Goal: Task Accomplishment & Management: Manage account settings

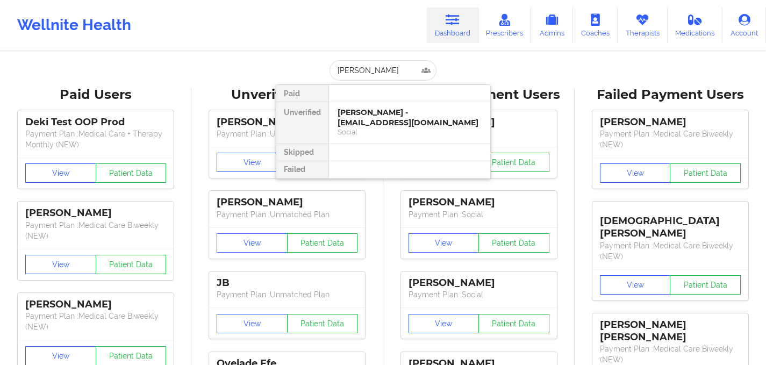
type input "[PERSON_NAME]"
click at [409, 119] on div "[PERSON_NAME] - [PERSON_NAME][EMAIL_ADDRESS][DOMAIN_NAME]" at bounding box center [410, 118] width 144 height 20
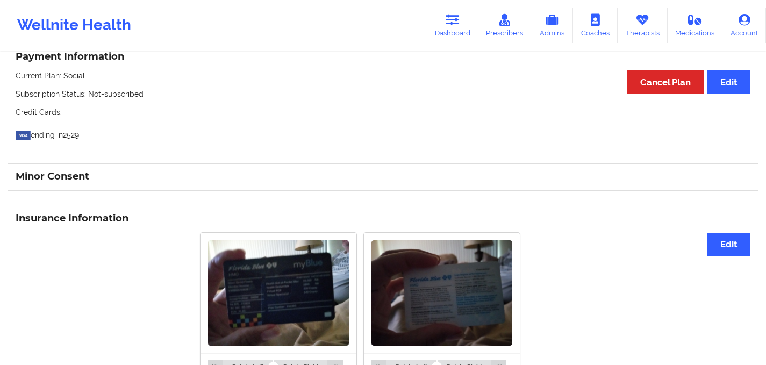
scroll to position [662, 0]
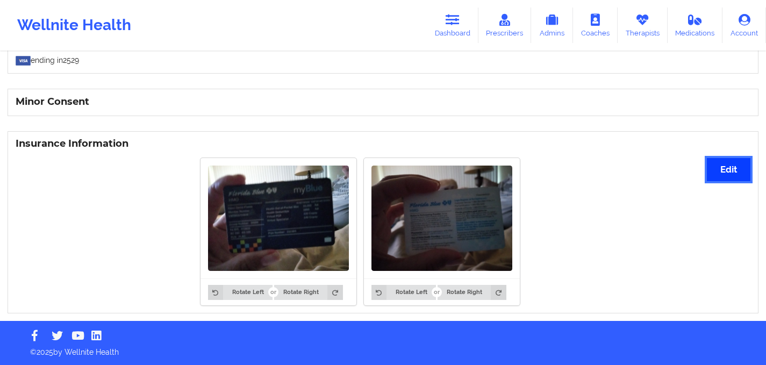
click at [720, 168] on button "Edit" at bounding box center [729, 169] width 44 height 23
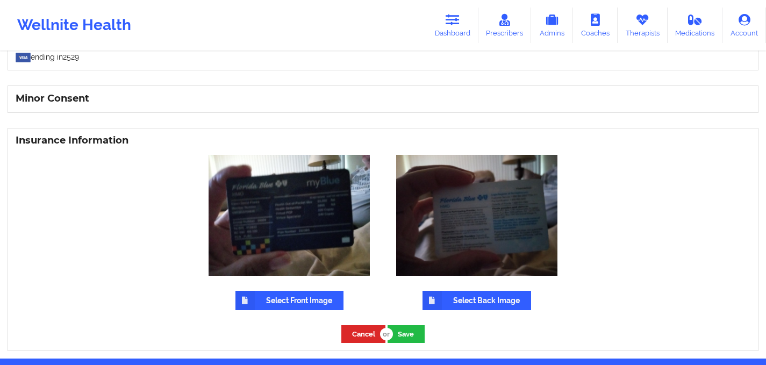
click at [306, 302] on label "Select Front Image" at bounding box center [290, 300] width 108 height 19
click at [0, 0] on input "Select Front Image" at bounding box center [0, 0] width 0 height 0
click at [284, 296] on label "Select Front Image" at bounding box center [290, 300] width 108 height 19
click at [0, 0] on input "Select Front Image" at bounding box center [0, 0] width 0 height 0
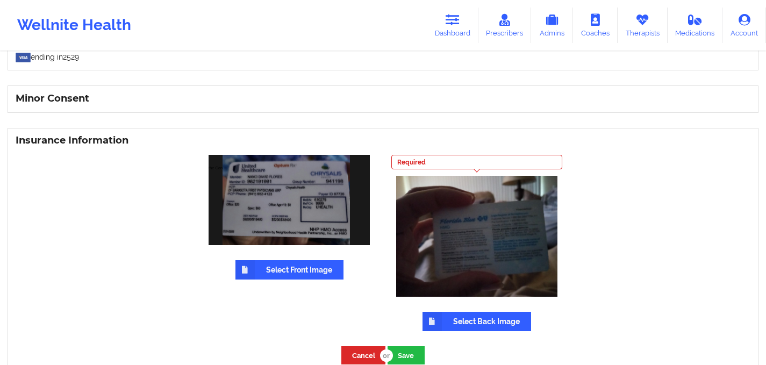
click at [458, 317] on label "Select Back Image" at bounding box center [477, 321] width 109 height 19
click at [0, 0] on input "Select Back Image" at bounding box center [0, 0] width 0 height 0
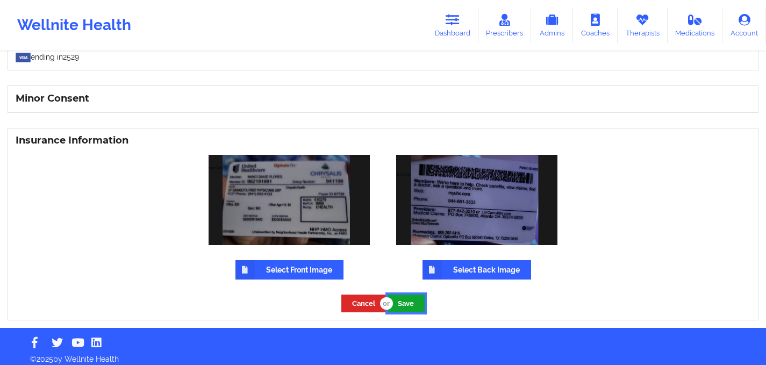
click at [414, 304] on button "Save" at bounding box center [406, 304] width 37 height 18
click at [454, 34] on link "Dashboard" at bounding box center [453, 25] width 52 height 35
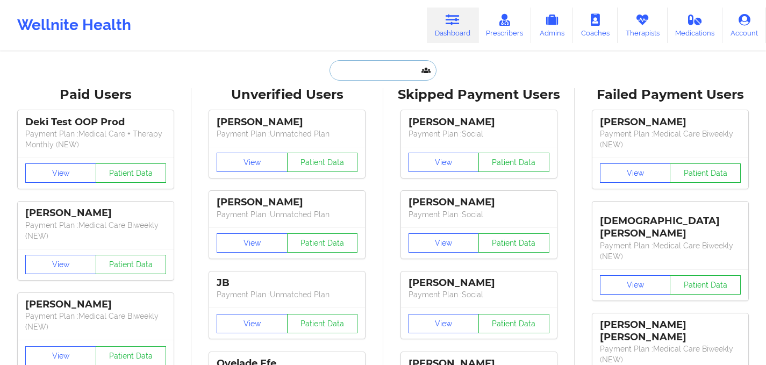
click at [359, 68] on input "text" at bounding box center [383, 70] width 106 height 20
paste input "Keeton Schenck"
type input "Keeton Schenck"
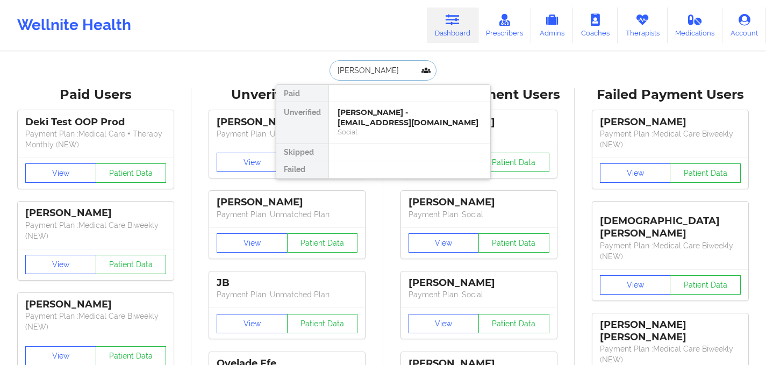
click at [374, 127] on div "Social" at bounding box center [410, 131] width 144 height 9
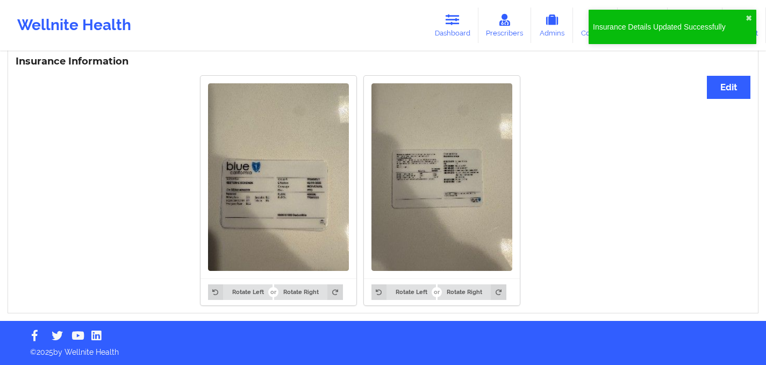
scroll to position [743, 0]
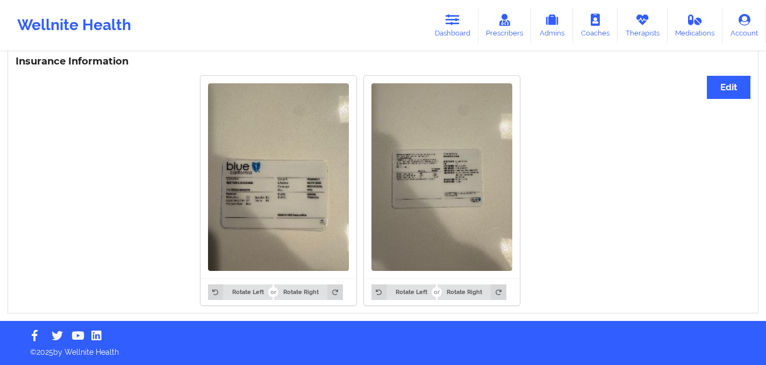
click at [274, 193] on img at bounding box center [278, 177] width 141 height 188
click at [735, 82] on button "Edit" at bounding box center [729, 87] width 44 height 23
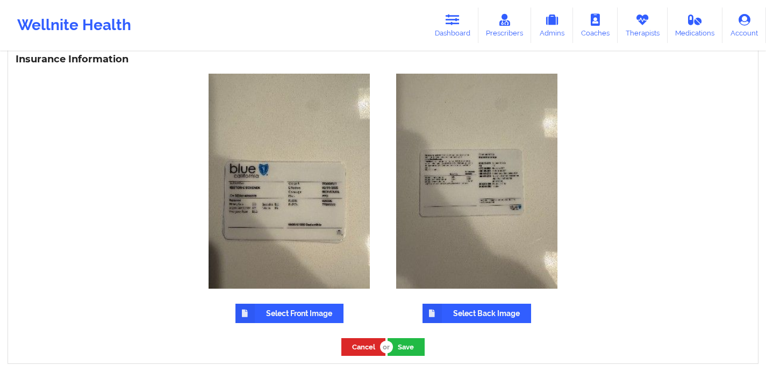
click at [301, 312] on label "Select Front Image" at bounding box center [290, 313] width 108 height 19
click at [0, 0] on input "Select Front Image" at bounding box center [0, 0] width 0 height 0
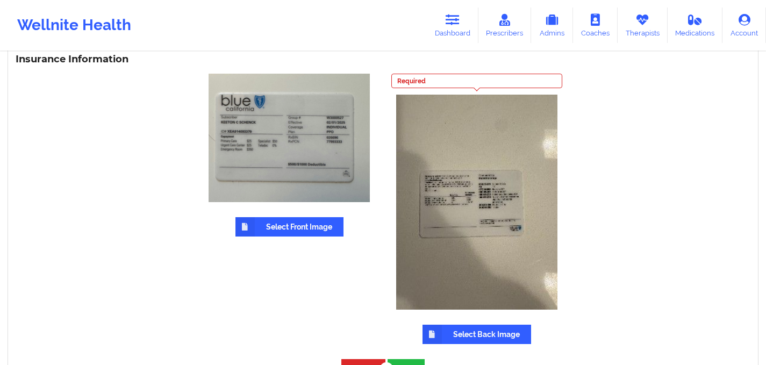
click at [473, 337] on label "Select Back Image" at bounding box center [477, 334] width 109 height 19
click at [0, 0] on input "Select Back Image" at bounding box center [0, 0] width 0 height 0
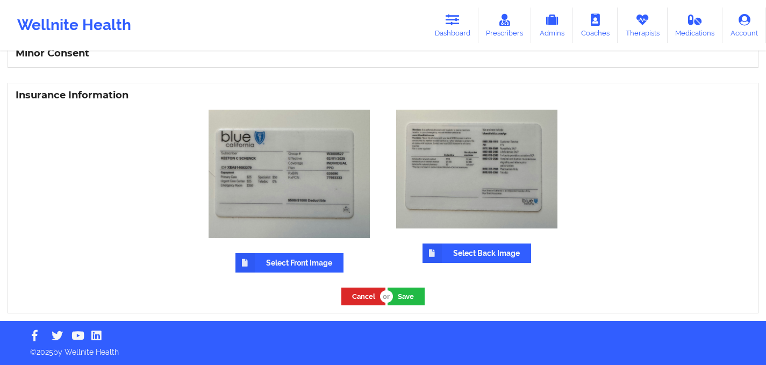
scroll to position [710, 0]
click at [405, 291] on button "Save" at bounding box center [406, 297] width 37 height 18
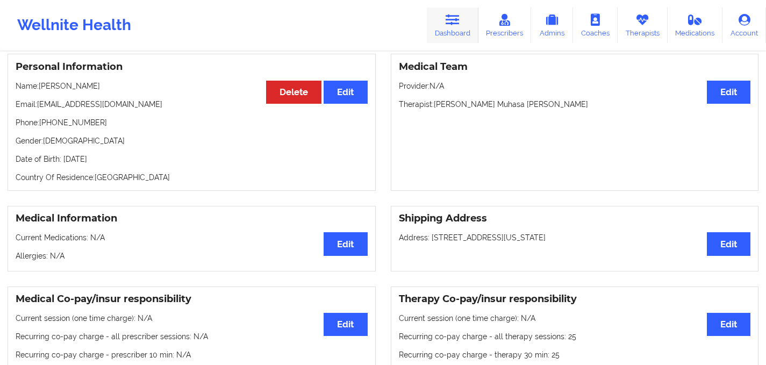
scroll to position [13, 0]
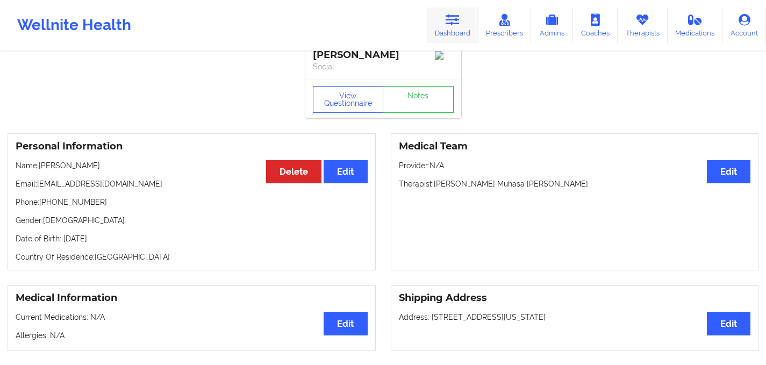
click at [455, 22] on icon at bounding box center [453, 20] width 14 height 12
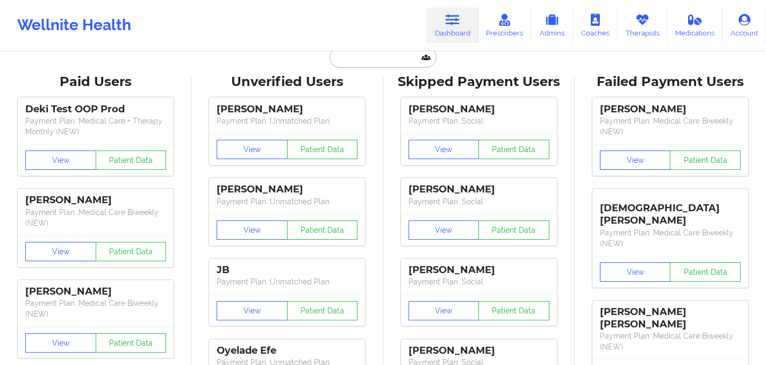
click at [380, 56] on input "text" at bounding box center [383, 57] width 106 height 20
paste input "Mariell Surin"
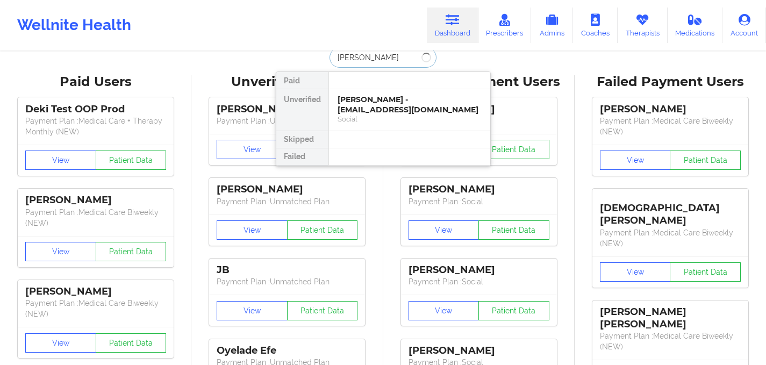
type input "Mariell Surin"
click at [395, 118] on div "Social" at bounding box center [410, 119] width 144 height 9
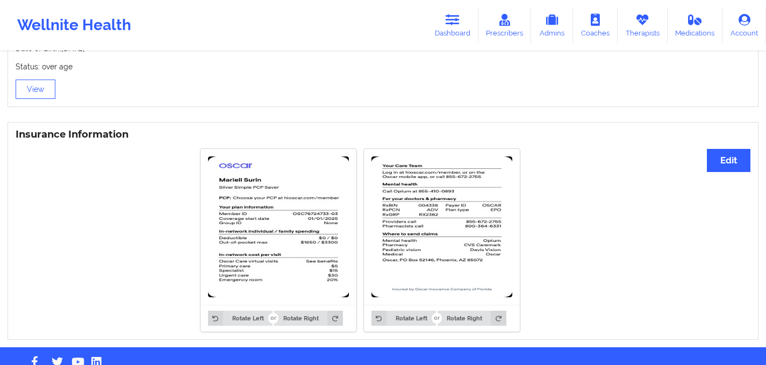
scroll to position [761, 0]
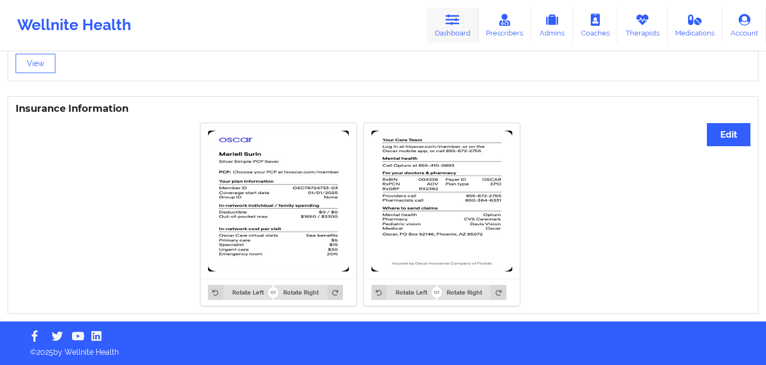
click at [448, 28] on link "Dashboard" at bounding box center [453, 25] width 52 height 35
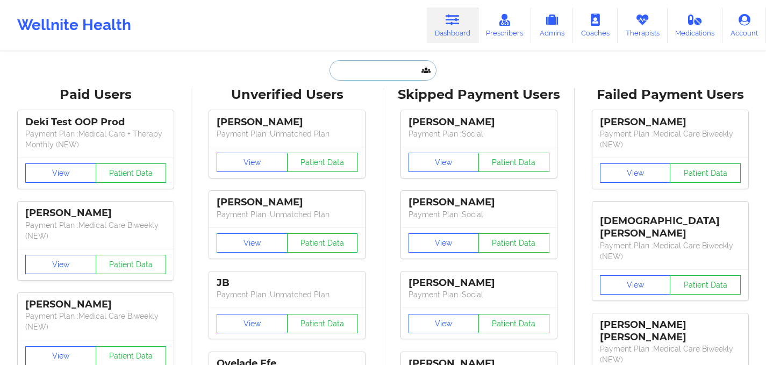
click at [346, 74] on input "text" at bounding box center [383, 70] width 106 height 20
paste input "[PERSON_NAME]"
type input "[PERSON_NAME]"
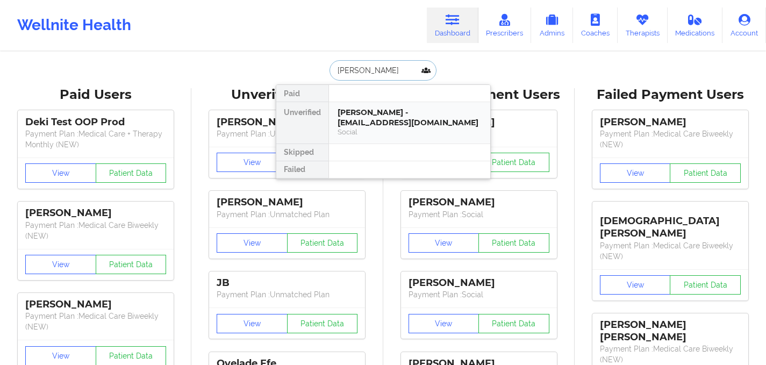
click at [365, 108] on div "[PERSON_NAME] - [EMAIL_ADDRESS][DOMAIN_NAME]" at bounding box center [410, 118] width 144 height 20
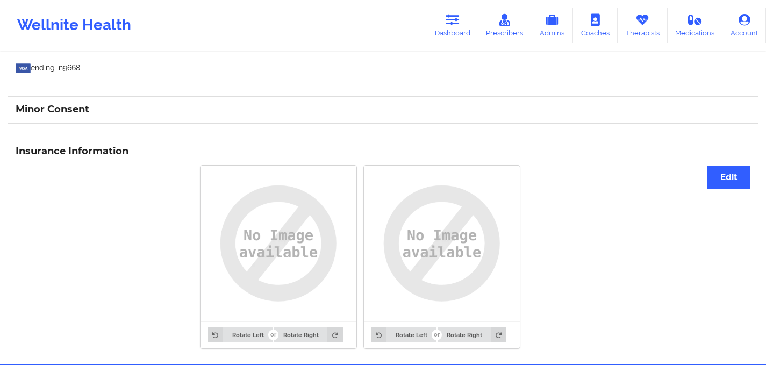
scroll to position [697, 0]
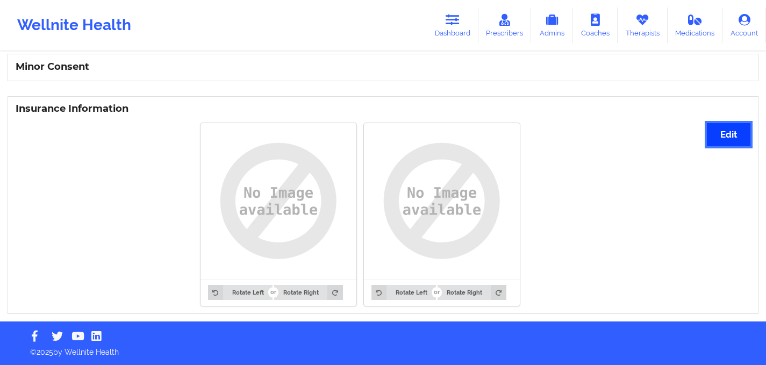
click at [722, 140] on button "Edit" at bounding box center [729, 134] width 44 height 23
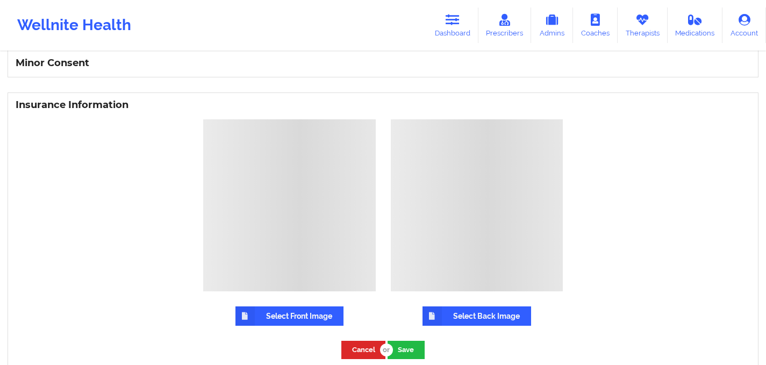
click at [288, 322] on label "Select Front Image" at bounding box center [290, 315] width 108 height 19
click at [0, 0] on input "Select Front Image" at bounding box center [0, 0] width 0 height 0
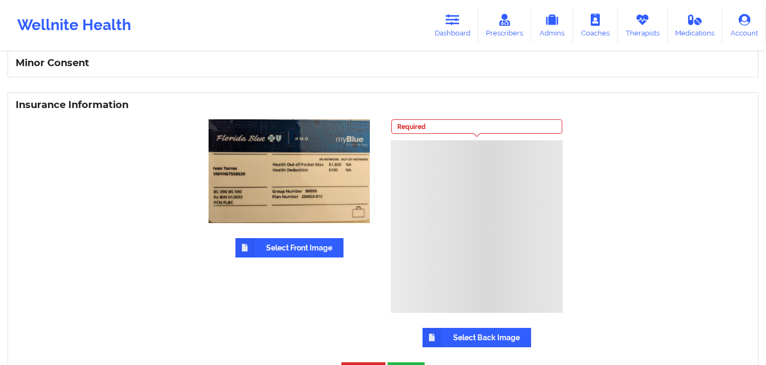
click at [490, 337] on label "Select Back Image" at bounding box center [477, 337] width 109 height 19
click at [0, 0] on input "Select Back Image" at bounding box center [0, 0] width 0 height 0
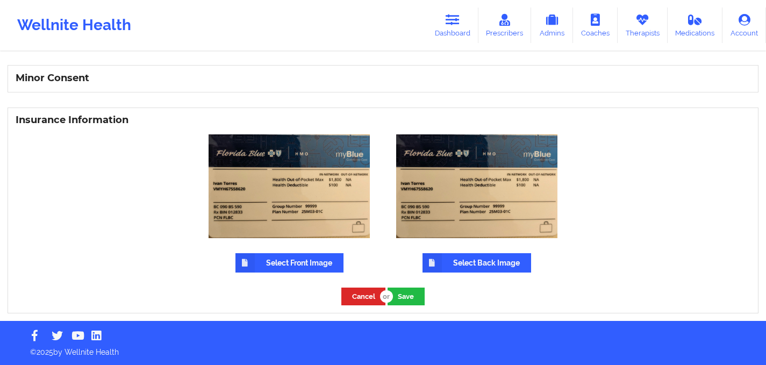
click at [462, 259] on label "Select Back Image" at bounding box center [477, 262] width 109 height 19
click at [0, 0] on input "Select Back Image" at bounding box center [0, 0] width 0 height 0
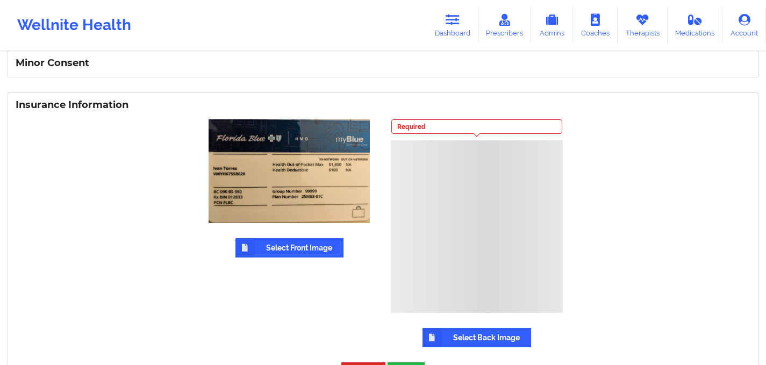
click at [461, 336] on label "Select Back Image" at bounding box center [477, 337] width 109 height 19
click at [0, 0] on input "Select Back Image" at bounding box center [0, 0] width 0 height 0
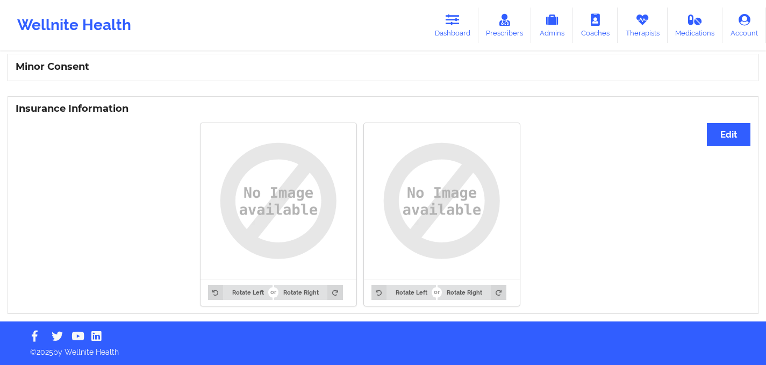
scroll to position [697, 0]
click at [711, 134] on button "Edit" at bounding box center [729, 134] width 44 height 23
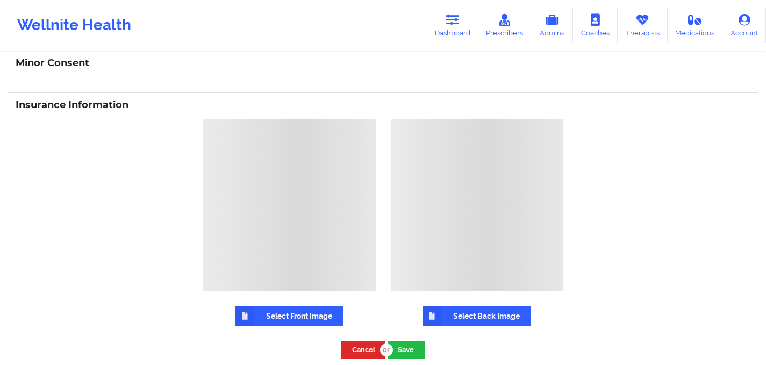
click at [293, 320] on label "Select Front Image" at bounding box center [290, 315] width 108 height 19
click at [0, 0] on input "Select Front Image" at bounding box center [0, 0] width 0 height 0
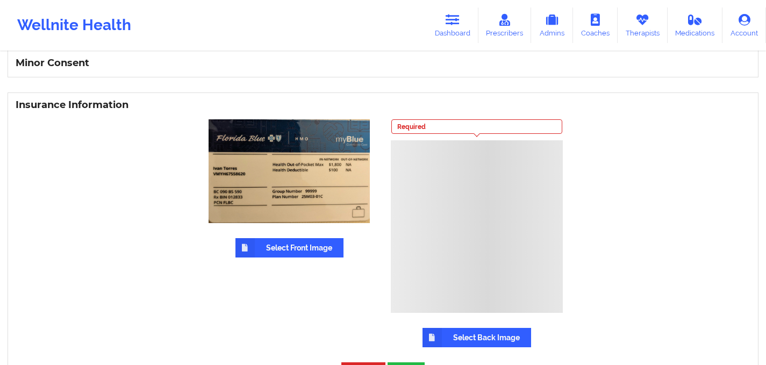
click at [482, 338] on label "Select Back Image" at bounding box center [477, 337] width 109 height 19
click at [0, 0] on input "Select Back Image" at bounding box center [0, 0] width 0 height 0
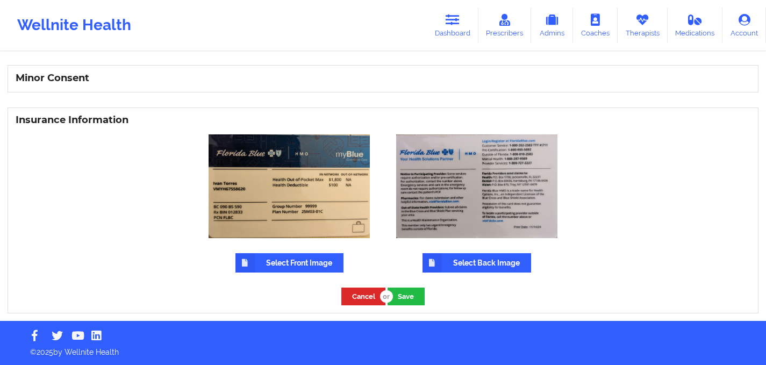
scroll to position [686, 0]
click at [406, 292] on button "Save" at bounding box center [406, 297] width 37 height 18
click at [410, 293] on div "Cancel Save" at bounding box center [382, 297] width 83 height 18
click at [411, 298] on div "Cancel Save" at bounding box center [382, 297] width 83 height 18
click at [501, 260] on label "Select Back Image" at bounding box center [477, 262] width 109 height 19
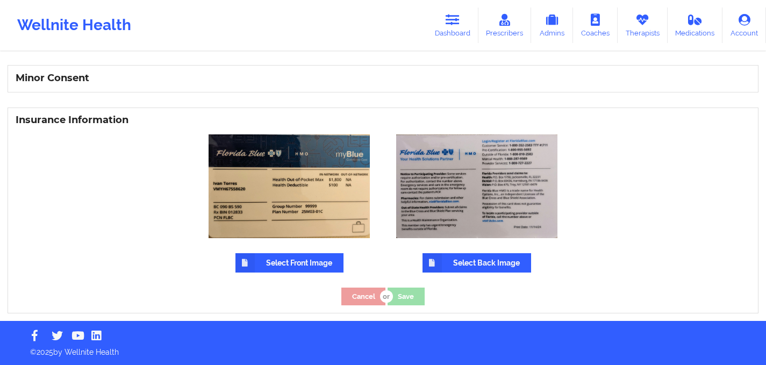
click at [0, 0] on input "Select Back Image" at bounding box center [0, 0] width 0 height 0
click at [299, 258] on label "Select Front Image" at bounding box center [290, 262] width 108 height 19
click at [0, 0] on input "Select Front Image" at bounding box center [0, 0] width 0 height 0
click at [405, 296] on div "Cancel Save" at bounding box center [382, 297] width 83 height 18
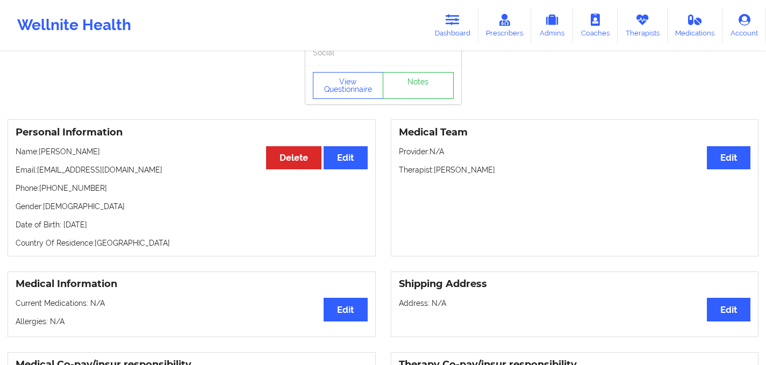
scroll to position [0, 0]
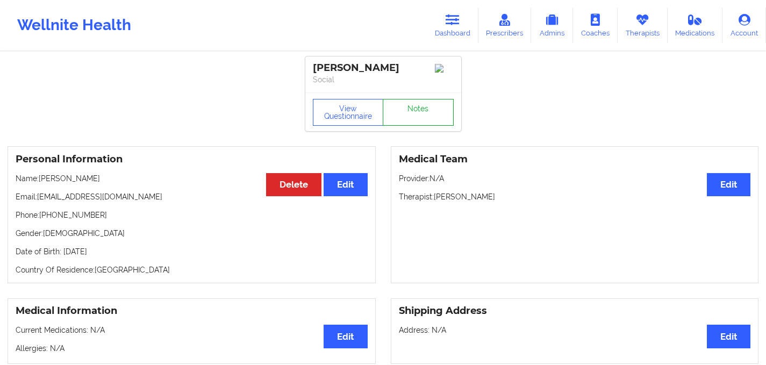
click at [414, 112] on link "Notes" at bounding box center [418, 112] width 71 height 27
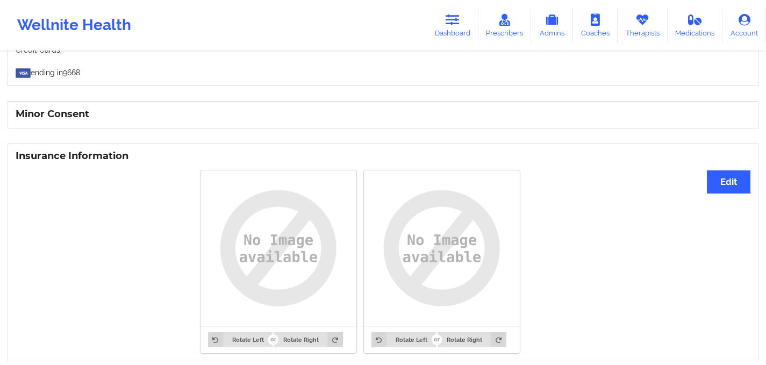
scroll to position [697, 0]
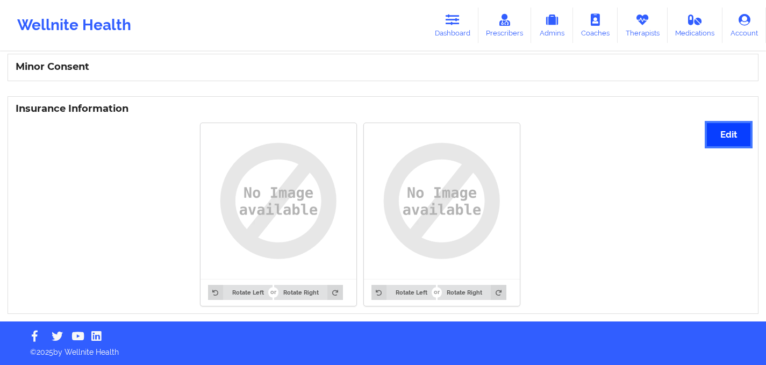
click at [726, 134] on button "Edit" at bounding box center [729, 134] width 44 height 23
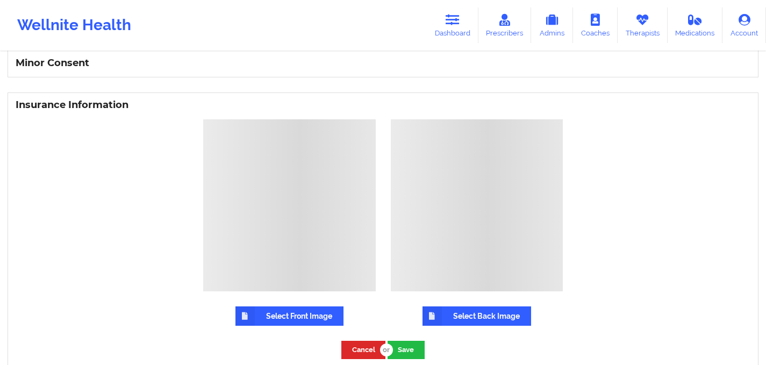
click at [279, 326] on label "Select Front Image" at bounding box center [290, 315] width 108 height 19
click at [0, 0] on input "Select Front Image" at bounding box center [0, 0] width 0 height 0
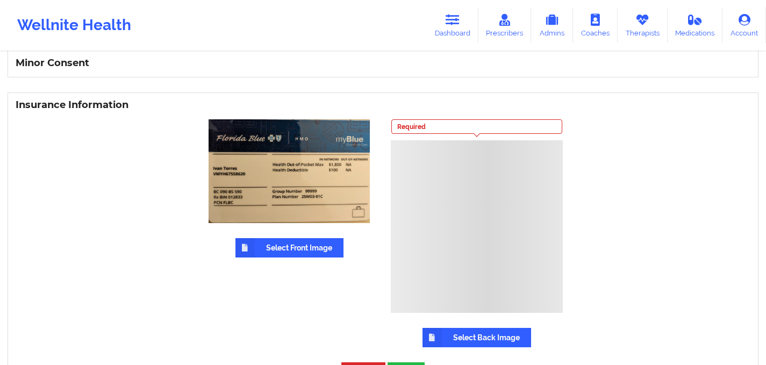
click at [460, 333] on label "Select Back Image" at bounding box center [477, 337] width 109 height 19
click at [0, 0] on input "Select Back Image" at bounding box center [0, 0] width 0 height 0
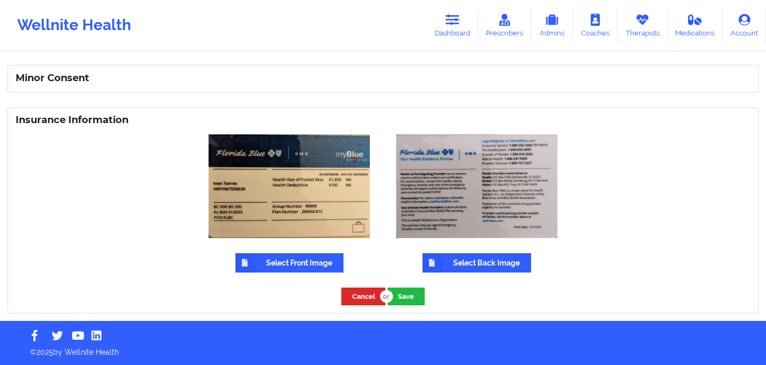
scroll to position [686, 0]
click at [406, 298] on button "Save" at bounding box center [406, 297] width 37 height 18
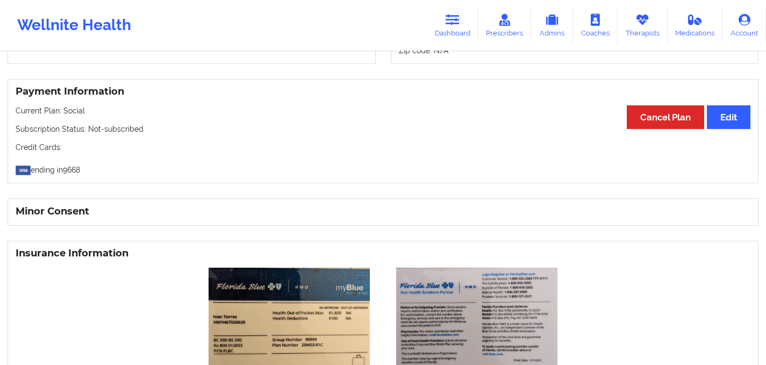
scroll to position [552, 0]
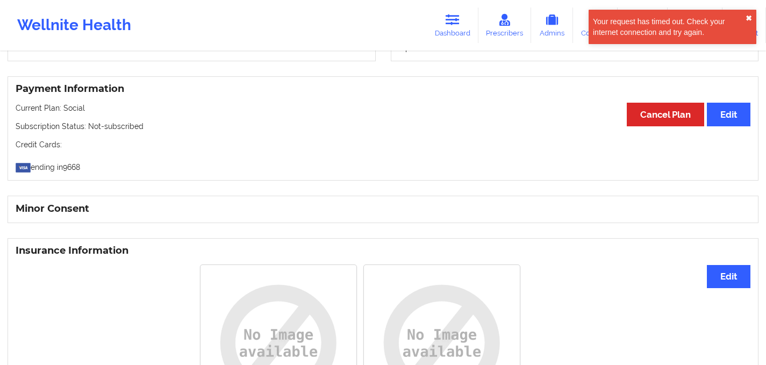
click at [749, 16] on button "✖︎" at bounding box center [749, 18] width 6 height 9
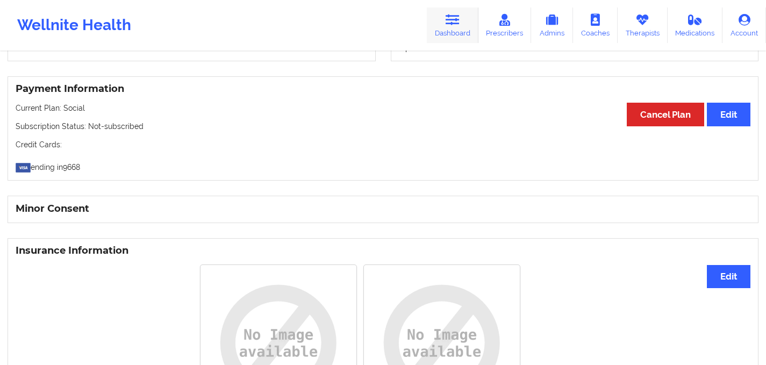
click at [452, 23] on icon at bounding box center [453, 20] width 14 height 12
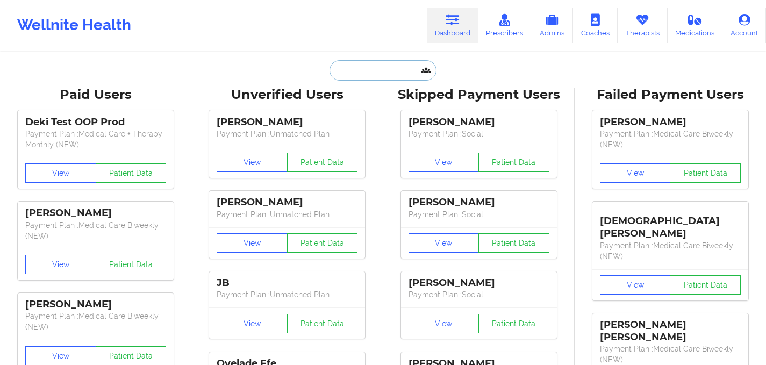
click at [361, 61] on input "text" at bounding box center [383, 70] width 106 height 20
paste input "[PERSON_NAME] [PERSON_NAME]"
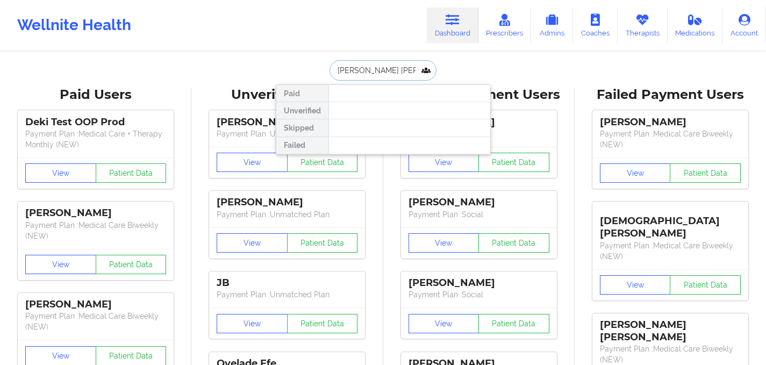
scroll to position [0, 21]
click at [375, 69] on input "[PERSON_NAME] [PERSON_NAME]" at bounding box center [383, 70] width 106 height 20
drag, startPoint x: 337, startPoint y: 71, endPoint x: 480, endPoint y: 71, distance: 142.5
click at [480, 71] on div "[PERSON_NAME] [PERSON_NAME] Unverified Skipped Failed" at bounding box center [383, 70] width 215 height 20
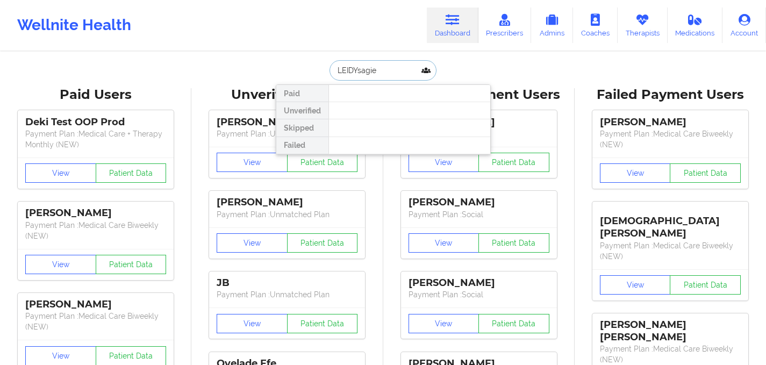
drag, startPoint x: 357, startPoint y: 72, endPoint x: 298, endPoint y: 70, distance: 59.2
click at [298, 70] on div "LEIDYsagie Paid Unverified Skipped Failed" at bounding box center [383, 70] width 215 height 20
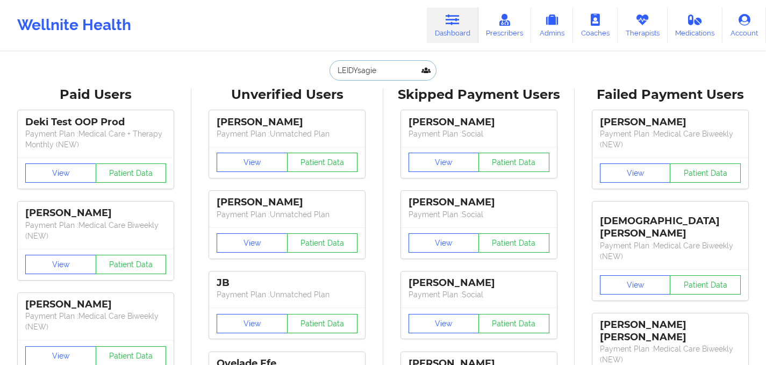
type input "sagie"
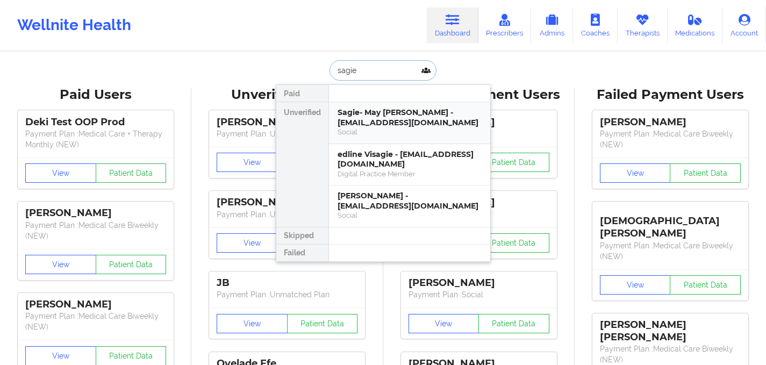
click at [375, 125] on div "Sagie- May [PERSON_NAME] - [EMAIL_ADDRESS][DOMAIN_NAME]" at bounding box center [410, 118] width 144 height 20
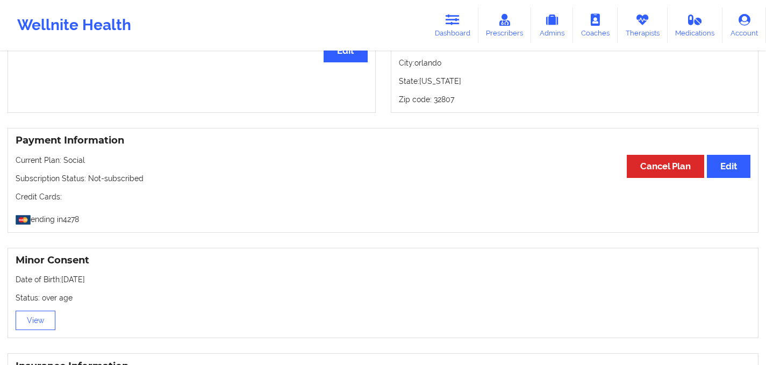
scroll to position [814, 0]
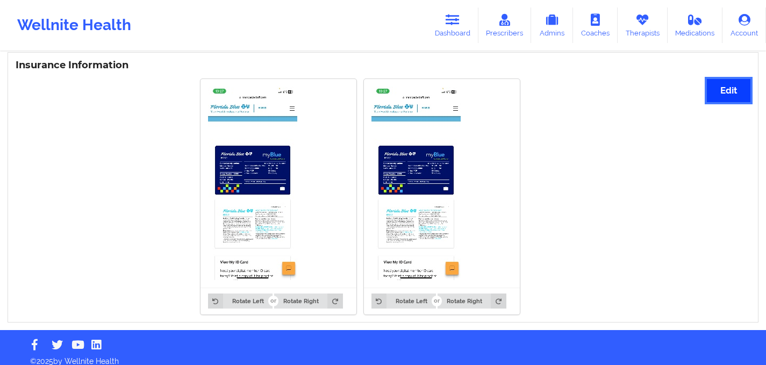
click at [745, 84] on button "Edit" at bounding box center [729, 90] width 44 height 23
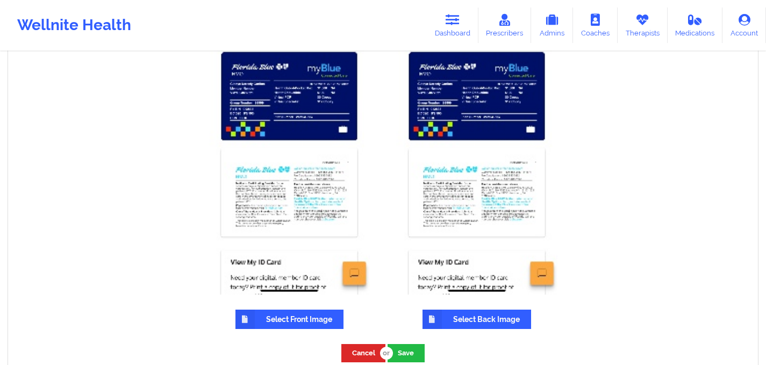
scroll to position [995, 0]
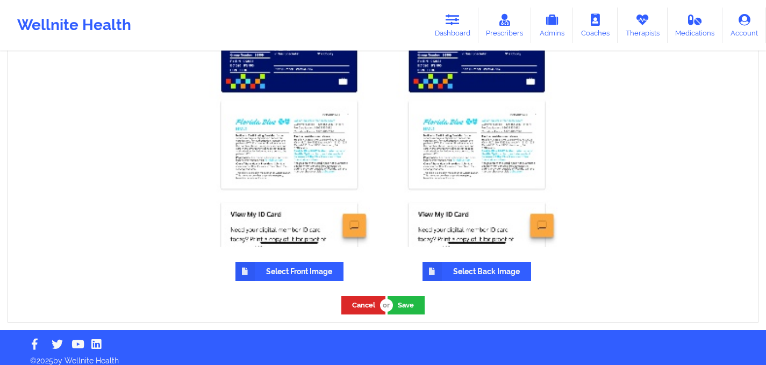
click at [265, 268] on label "Select Front Image" at bounding box center [290, 271] width 108 height 19
click at [0, 0] on input "Select Front Image" at bounding box center [0, 0] width 0 height 0
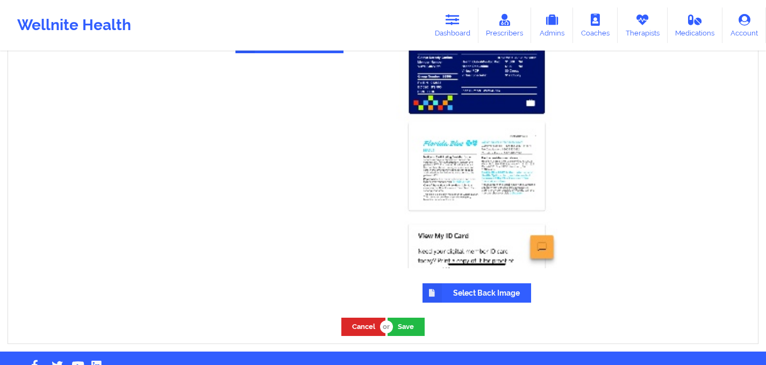
click at [476, 283] on label "Select Back Image" at bounding box center [477, 292] width 109 height 19
click at [0, 0] on input "Select Back Image" at bounding box center [0, 0] width 0 height 0
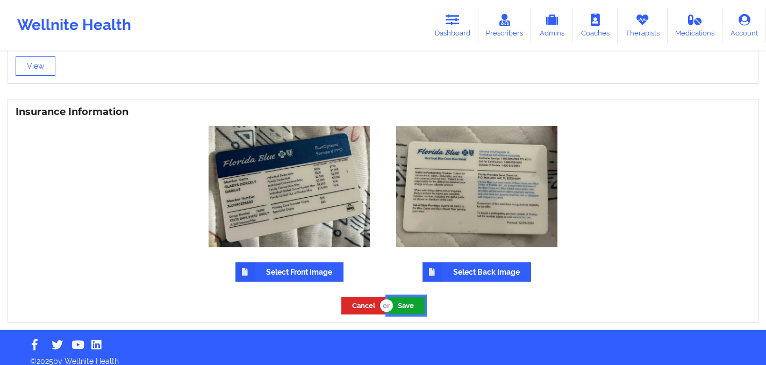
click at [403, 299] on button "Save" at bounding box center [406, 306] width 37 height 18
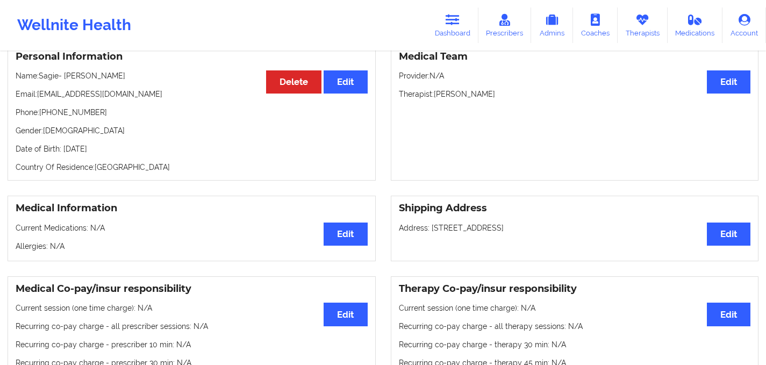
scroll to position [0, 0]
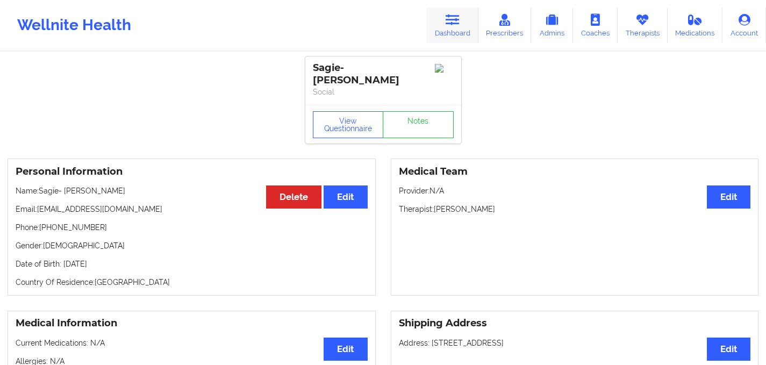
click at [443, 34] on link "Dashboard" at bounding box center [453, 25] width 52 height 35
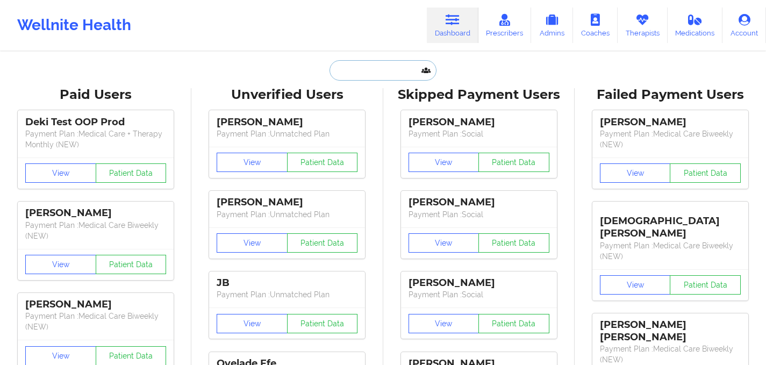
click at [362, 75] on input "text" at bounding box center [383, 70] width 106 height 20
paste input "Maxanthony Boisrond"
type input "Maxanthony Boisrond"
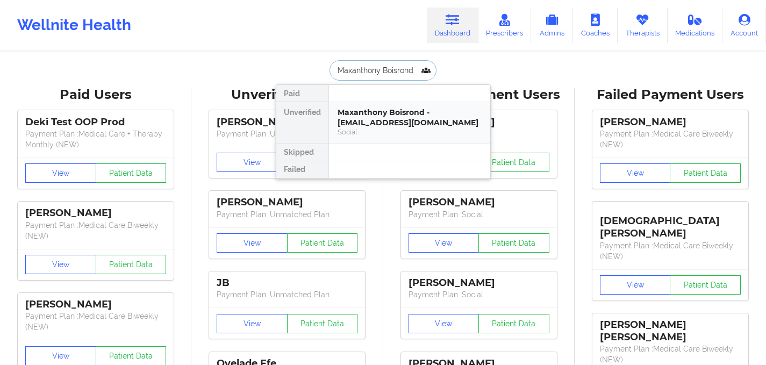
click at [363, 127] on div "Maxanthony Boisrond - [EMAIL_ADDRESS][DOMAIN_NAME]" at bounding box center [410, 118] width 144 height 20
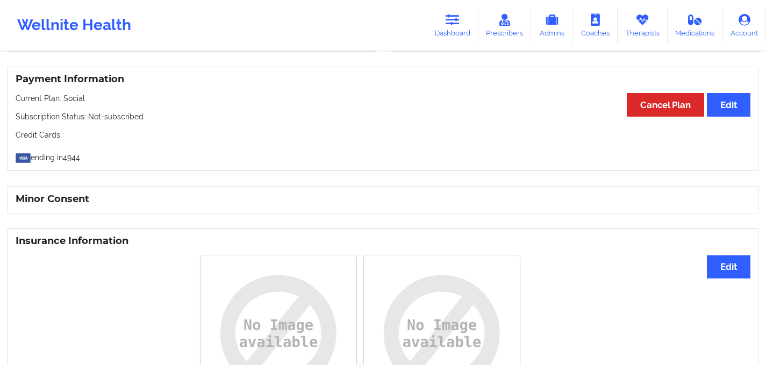
scroll to position [567, 0]
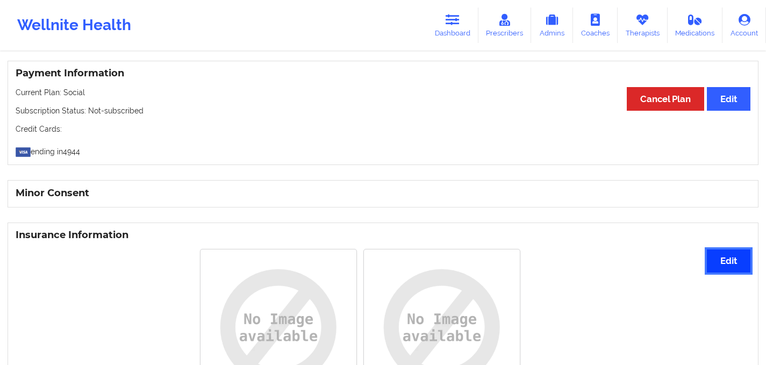
click at [719, 265] on button "Edit" at bounding box center [729, 260] width 44 height 23
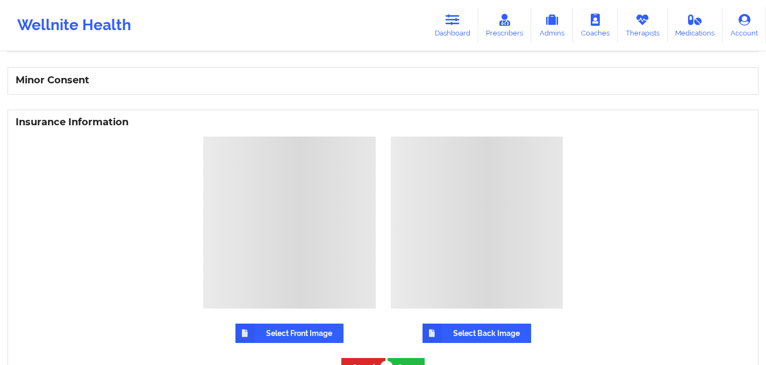
scroll to position [754, 0]
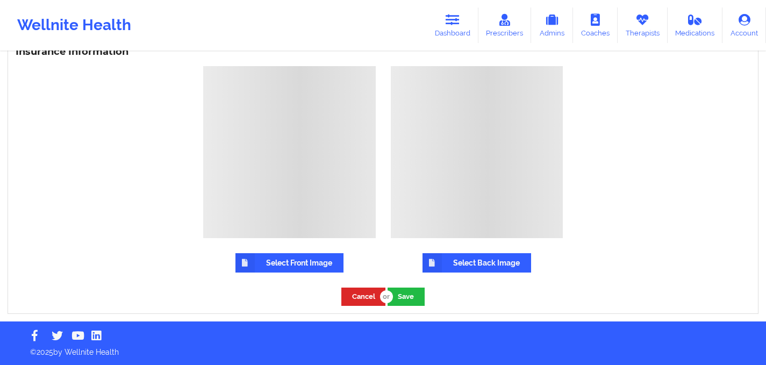
click at [291, 268] on label "Select Front Image" at bounding box center [290, 262] width 108 height 19
click at [0, 0] on input "Select Front Image" at bounding box center [0, 0] width 0 height 0
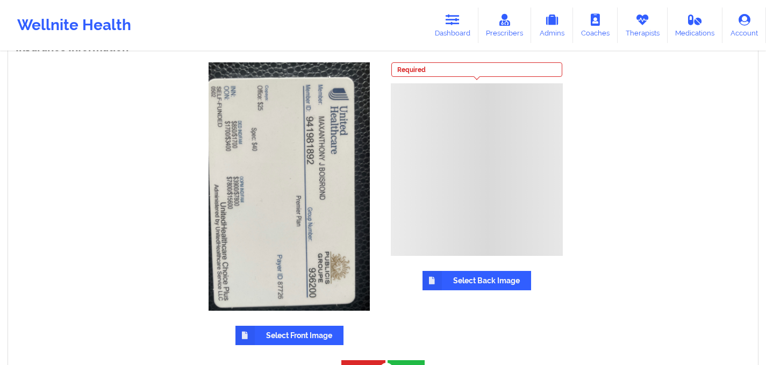
click at [450, 290] on label "Select Back Image" at bounding box center [477, 280] width 109 height 19
click at [0, 0] on input "Select Back Image" at bounding box center [0, 0] width 0 height 0
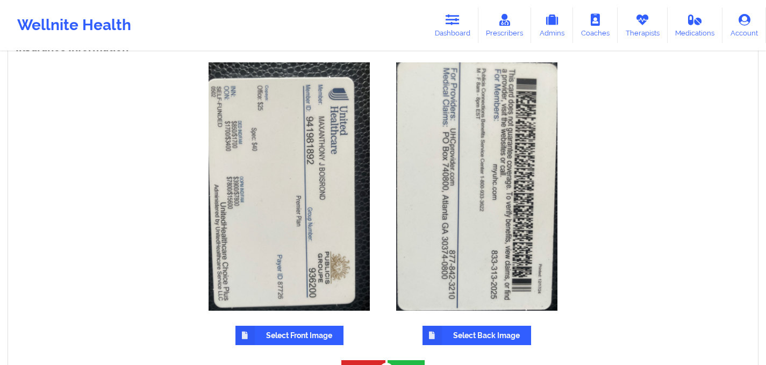
scroll to position [830, 0]
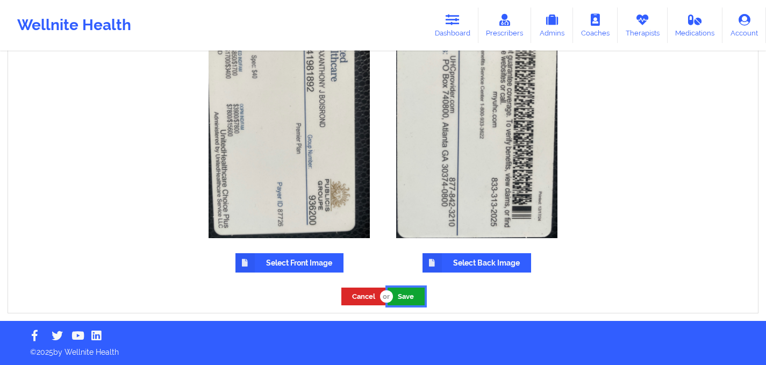
click at [410, 293] on button "Save" at bounding box center [406, 297] width 37 height 18
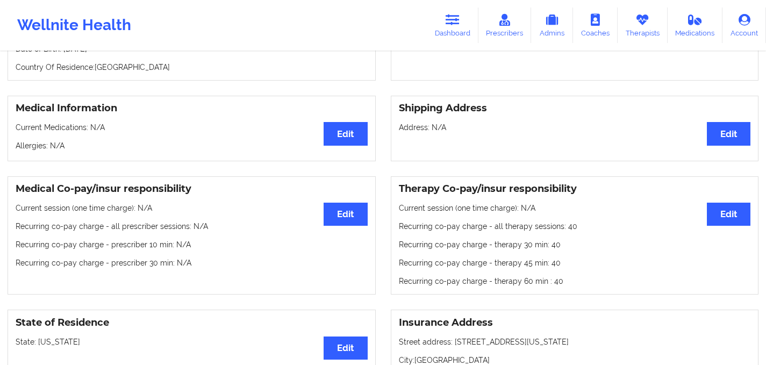
scroll to position [0, 0]
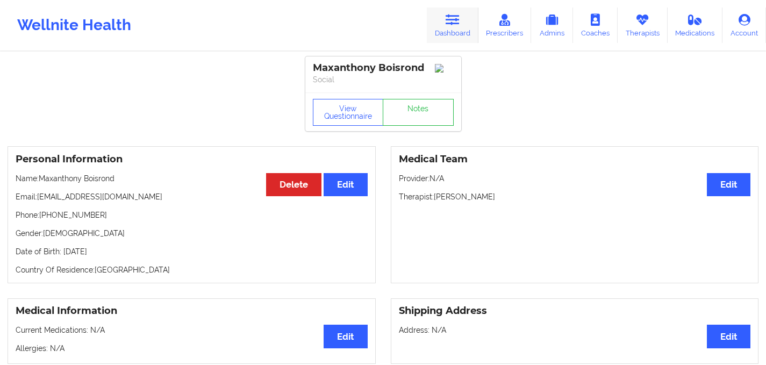
click at [457, 22] on icon at bounding box center [453, 20] width 14 height 12
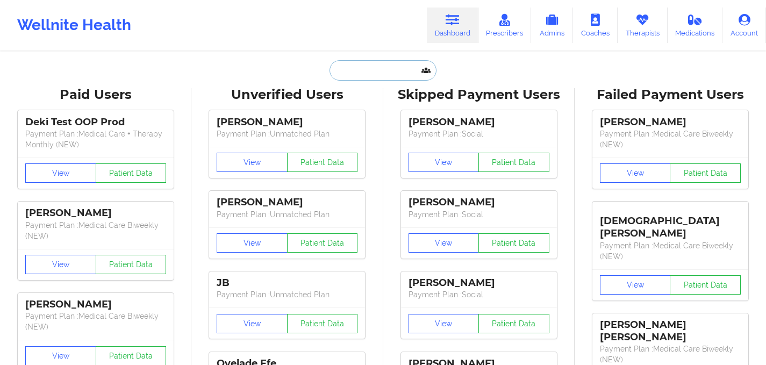
click at [353, 74] on input "text" at bounding box center [383, 70] width 106 height 20
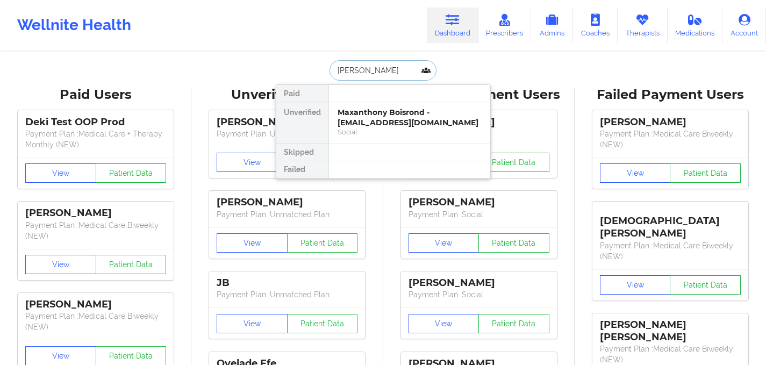
type input "[PERSON_NAME]"
click at [362, 133] on div "[PERSON_NAME] - [EMAIL_ADDRESS][DOMAIN_NAME] Social" at bounding box center [409, 122] width 161 height 41
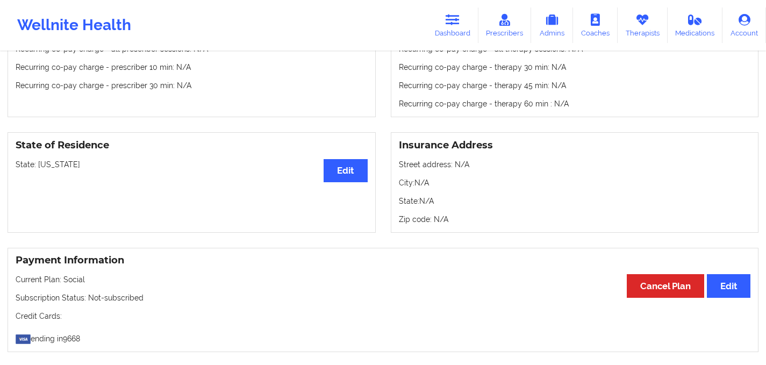
scroll to position [567, 0]
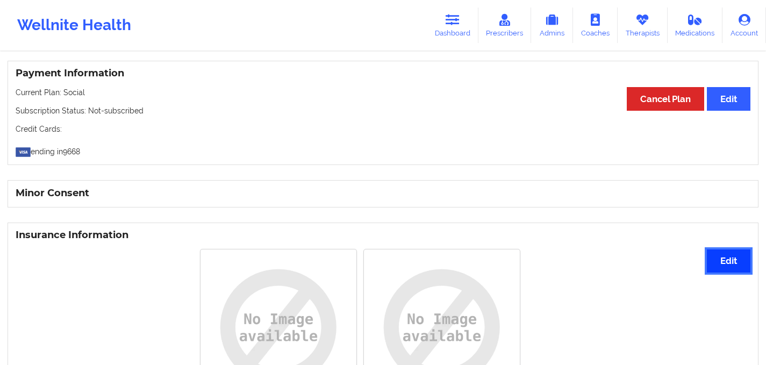
click at [724, 264] on button "Edit" at bounding box center [729, 260] width 44 height 23
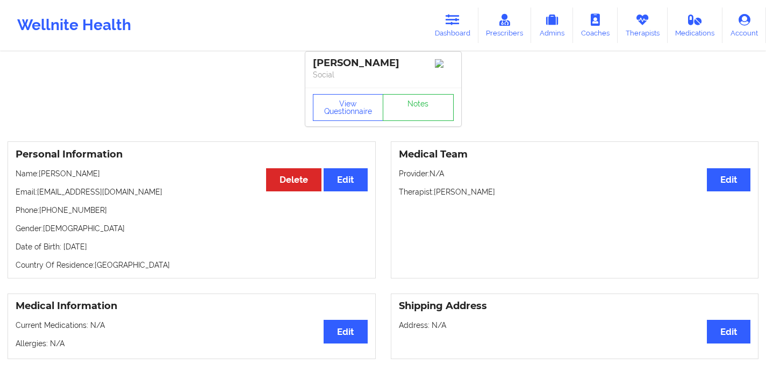
scroll to position [0, 0]
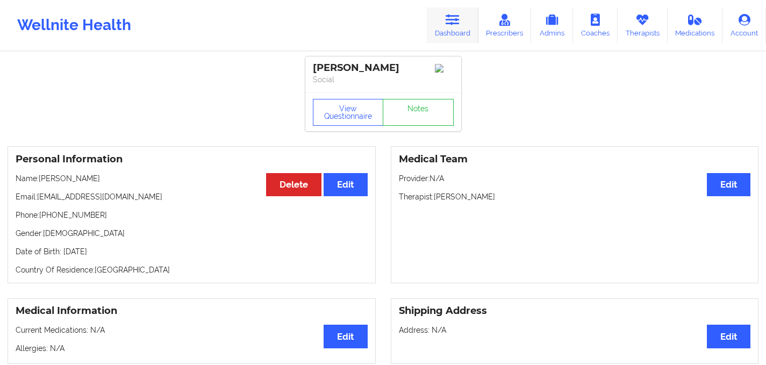
click at [461, 27] on link "Dashboard" at bounding box center [453, 25] width 52 height 35
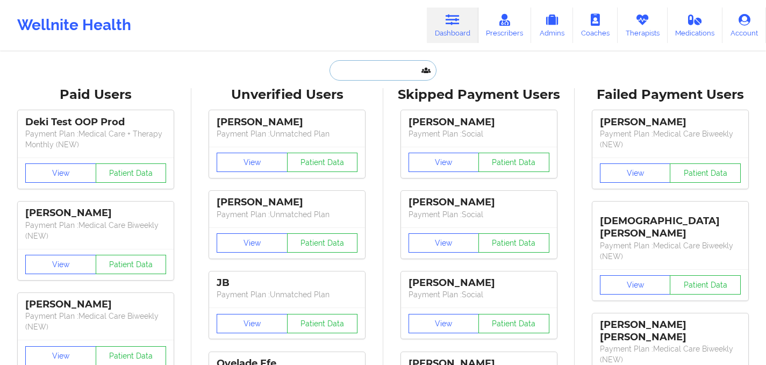
click at [340, 71] on input "text" at bounding box center [383, 70] width 106 height 20
paste input "[PERSON_NAME]"
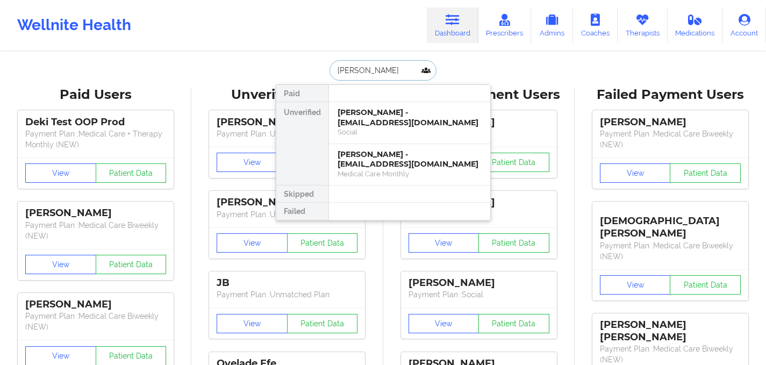
drag, startPoint x: 413, startPoint y: 70, endPoint x: 197, endPoint y: 38, distance: 218.6
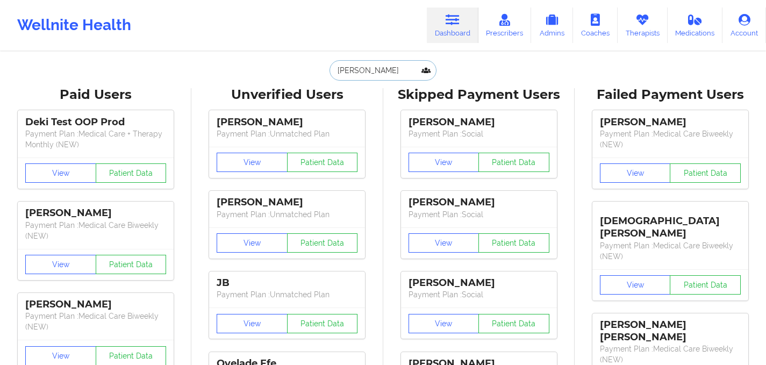
paste input "[EMAIL_ADDRESS][DOMAIN_NAME]"
type input "[EMAIL_ADDRESS][DOMAIN_NAME]"
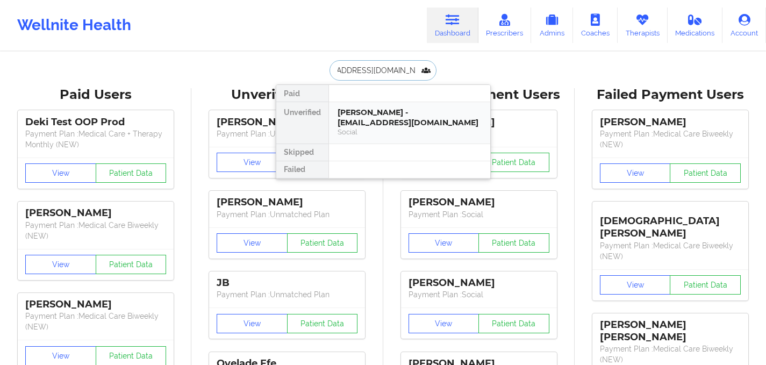
click at [355, 125] on div "[PERSON_NAME] - [EMAIL_ADDRESS][DOMAIN_NAME]" at bounding box center [410, 118] width 144 height 20
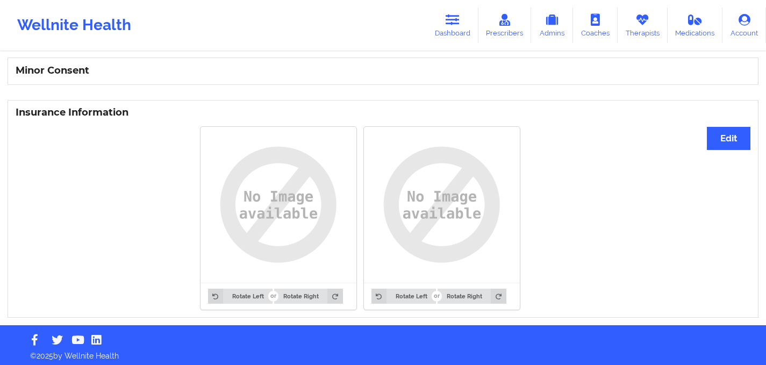
scroll to position [697, 0]
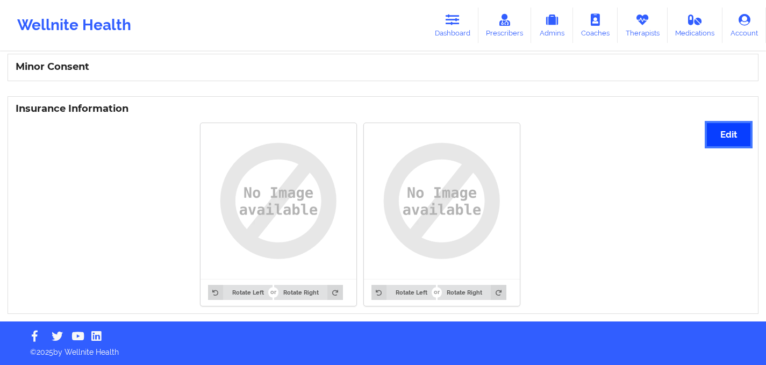
click at [726, 133] on button "Edit" at bounding box center [729, 134] width 44 height 23
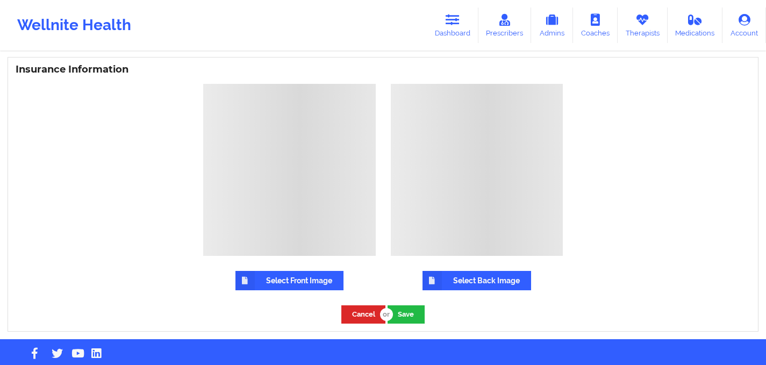
scroll to position [746, 0]
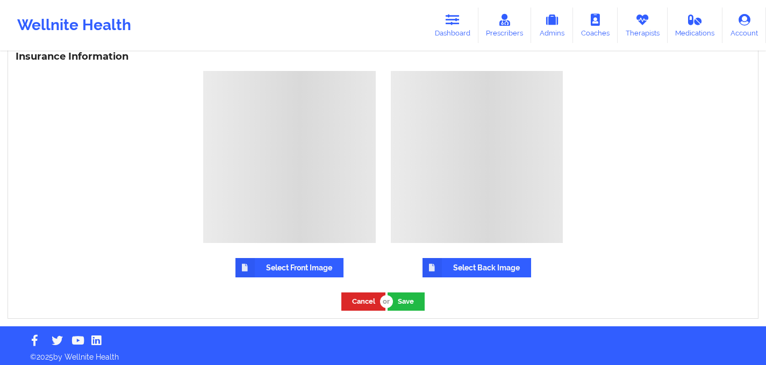
click at [296, 275] on label "Select Front Image" at bounding box center [290, 267] width 108 height 19
click at [0, 0] on input "Select Front Image" at bounding box center [0, 0] width 0 height 0
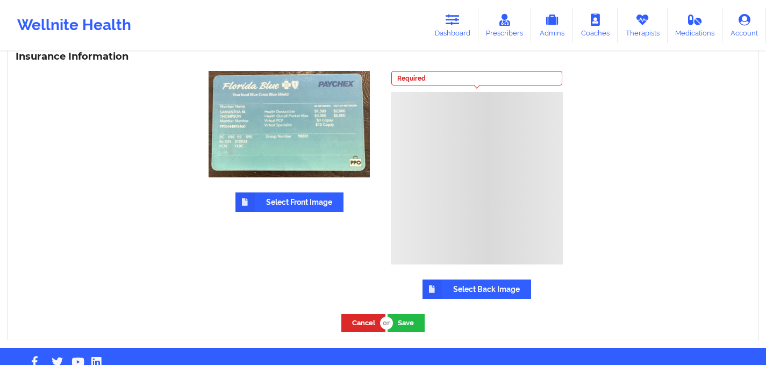
click at [466, 294] on label "Select Back Image" at bounding box center [477, 289] width 109 height 19
click at [0, 0] on input "Select Back Image" at bounding box center [0, 0] width 0 height 0
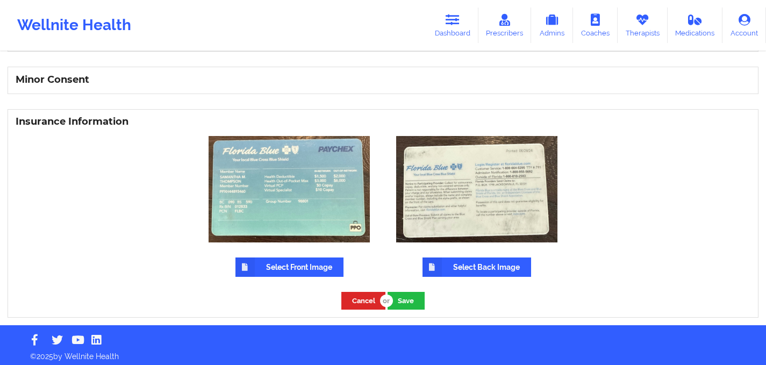
scroll to position [688, 0]
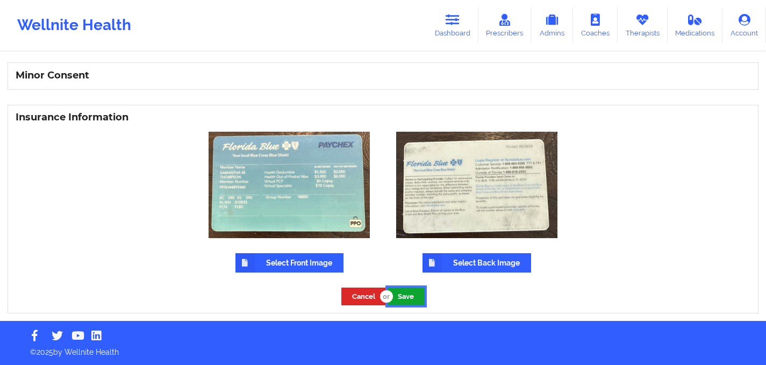
click at [408, 298] on button "Save" at bounding box center [406, 297] width 37 height 18
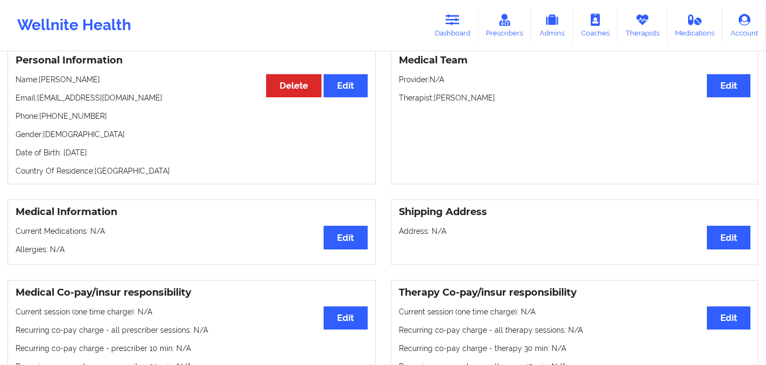
scroll to position [0, 0]
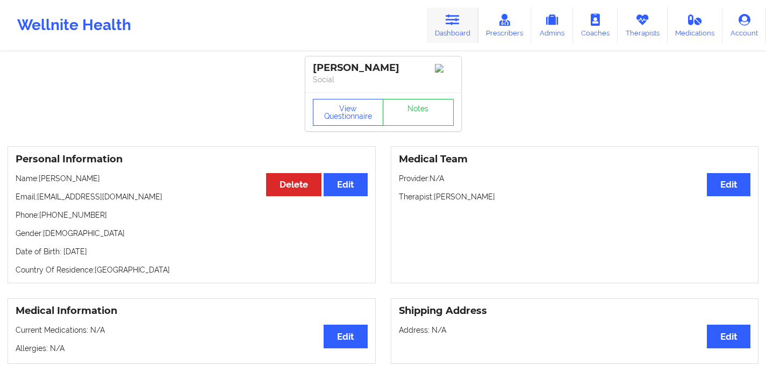
click at [449, 25] on icon at bounding box center [453, 20] width 14 height 12
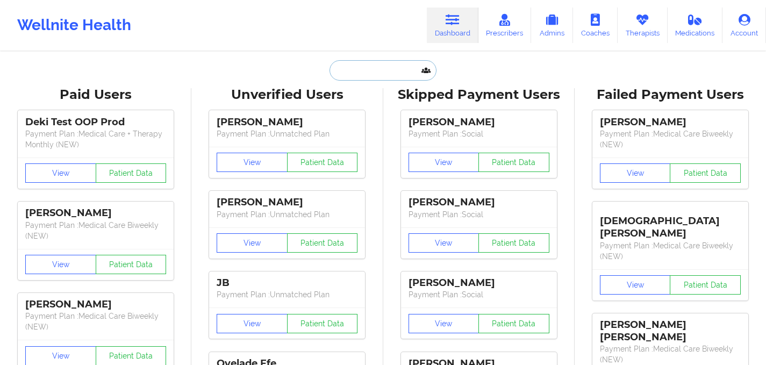
click at [339, 78] on input "text" at bounding box center [383, 70] width 106 height 20
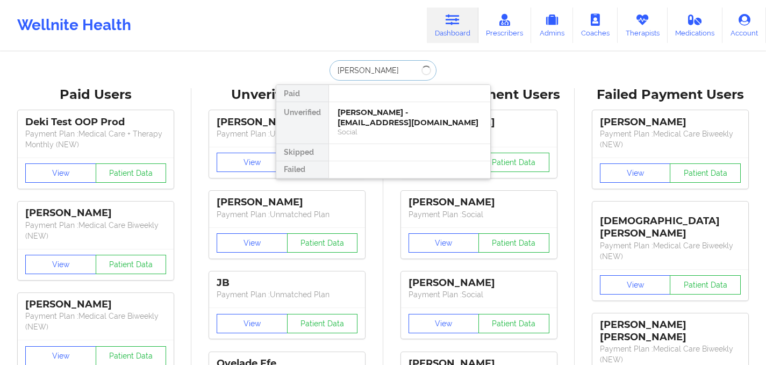
type input "[PERSON_NAME]"
click at [388, 144] on div "Mina Ghaly - [EMAIL_ADDRESS][DOMAIN_NAME] Social" at bounding box center [410, 123] width 162 height 42
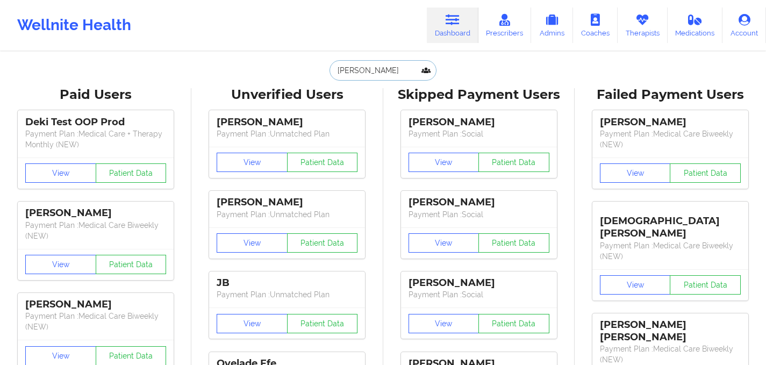
click at [396, 77] on input "[PERSON_NAME]" at bounding box center [383, 70] width 106 height 20
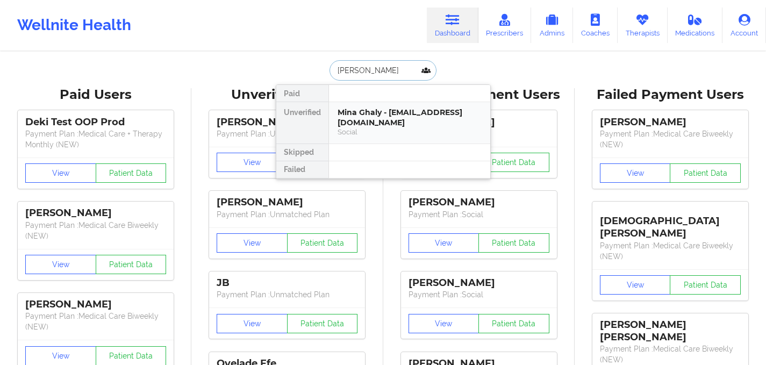
click at [384, 131] on div "Social" at bounding box center [410, 131] width 144 height 9
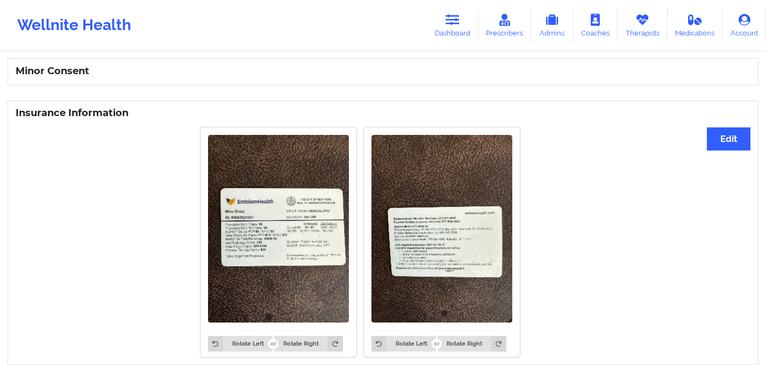
scroll to position [744, 0]
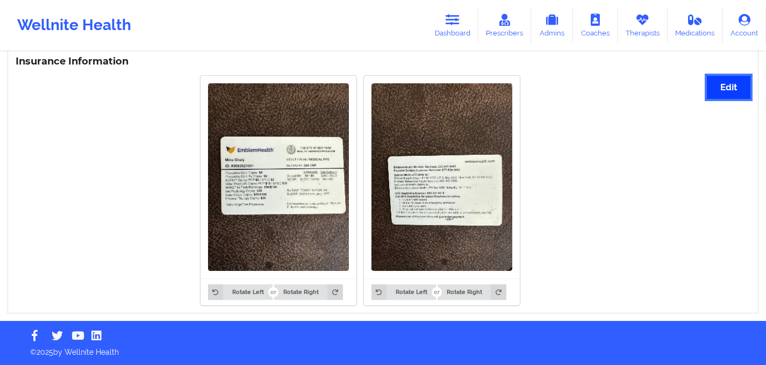
click at [735, 83] on button "Edit" at bounding box center [729, 87] width 44 height 23
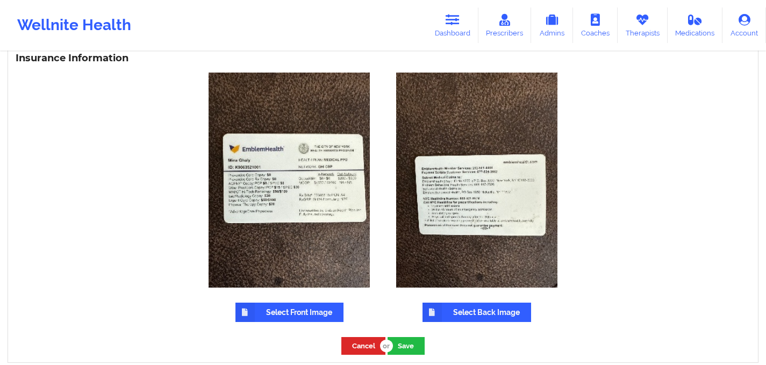
click at [301, 321] on label "Select Front Image" at bounding box center [290, 312] width 108 height 19
click at [0, 0] on input "Select Front Image" at bounding box center [0, 0] width 0 height 0
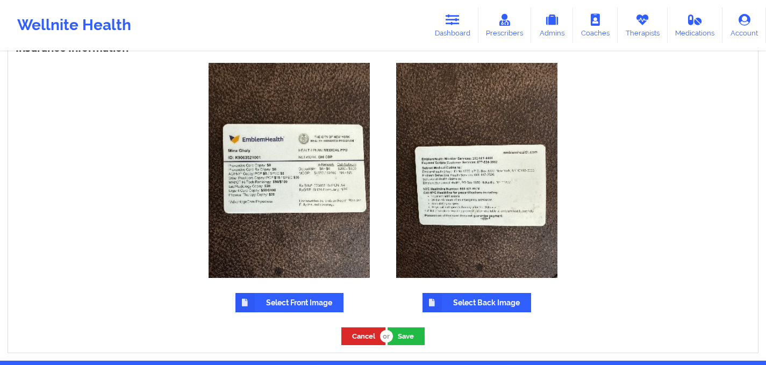
scroll to position [797, 0]
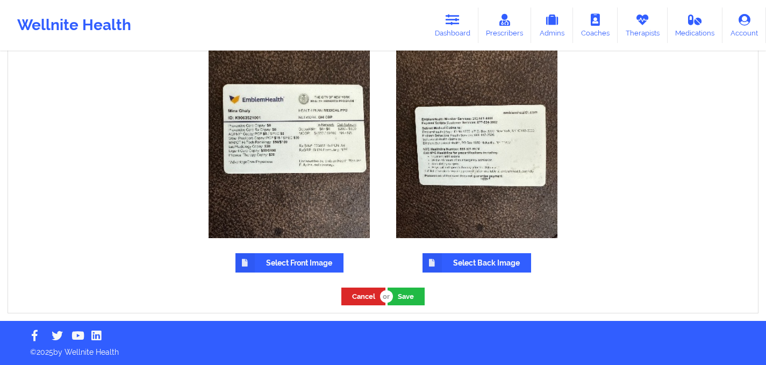
click at [306, 262] on label "Select Front Image" at bounding box center [290, 262] width 108 height 19
click at [0, 0] on input "Select Front Image" at bounding box center [0, 0] width 0 height 0
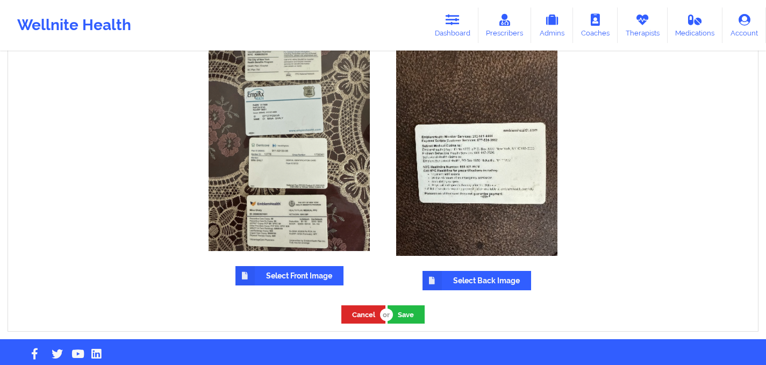
click at [460, 282] on label "Select Back Image" at bounding box center [477, 280] width 109 height 19
click at [0, 0] on input "Select Back Image" at bounding box center [0, 0] width 0 height 0
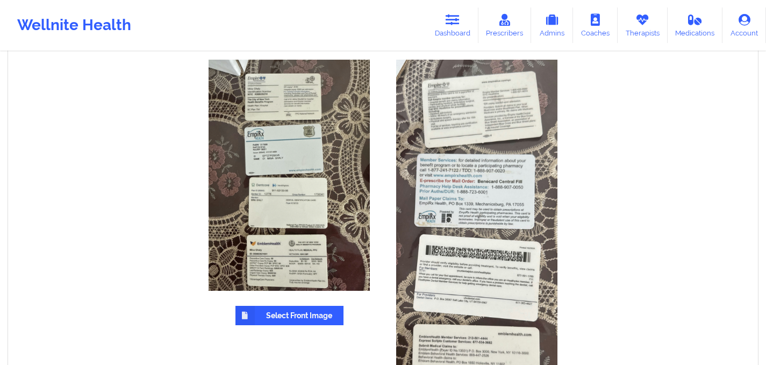
scroll to position [945, 0]
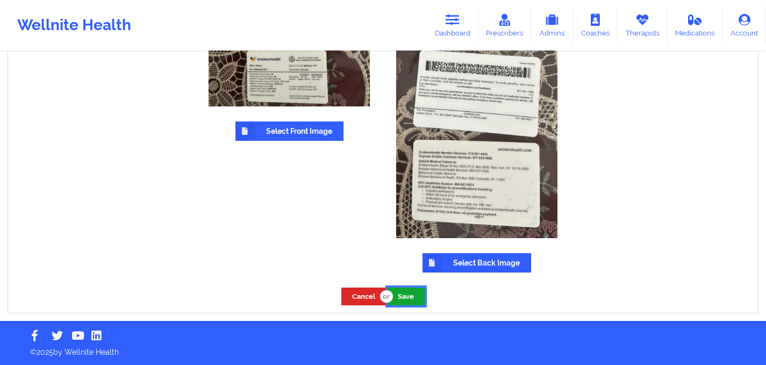
click at [411, 301] on button "Save" at bounding box center [406, 297] width 37 height 18
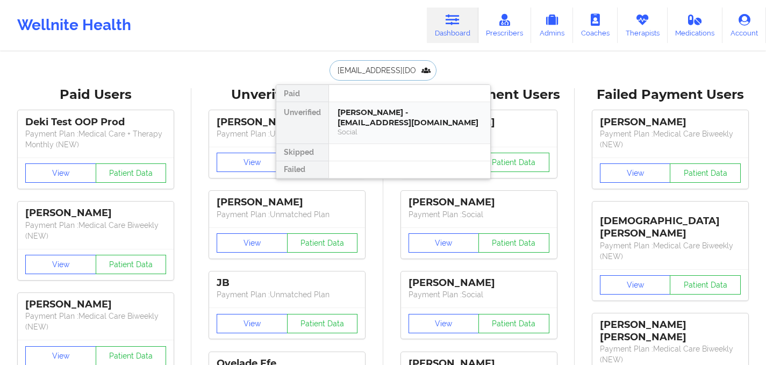
click at [374, 125] on div "Julie Kaplan - jikaplan517@gmail.com" at bounding box center [410, 118] width 144 height 20
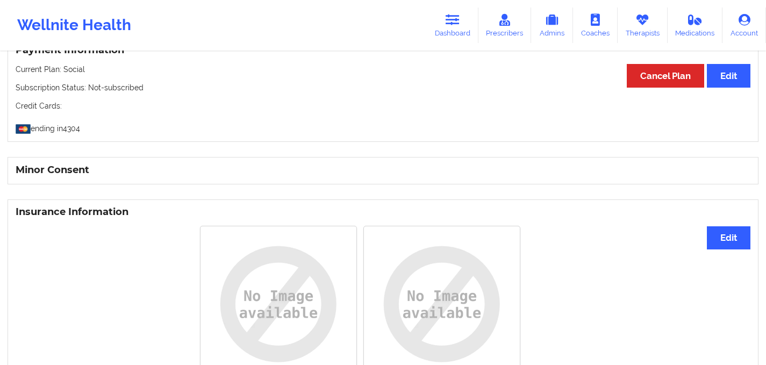
scroll to position [697, 0]
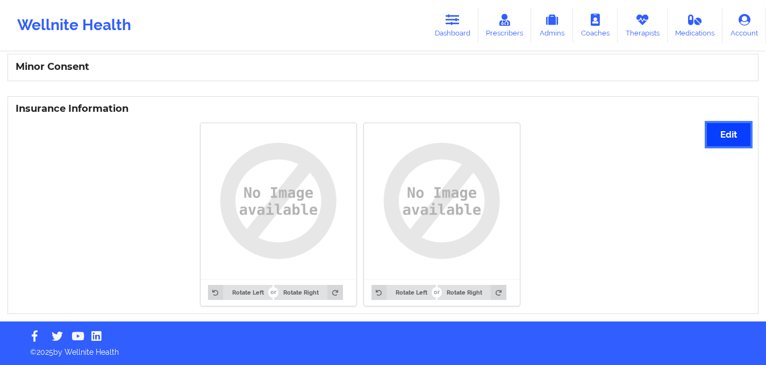
click at [731, 136] on button "Edit" at bounding box center [729, 134] width 44 height 23
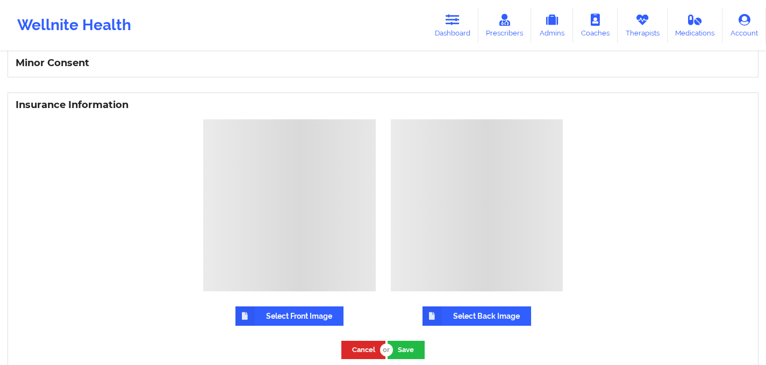
click at [284, 322] on label "Select Front Image" at bounding box center [290, 315] width 108 height 19
click at [0, 0] on input "Select Front Image" at bounding box center [0, 0] width 0 height 0
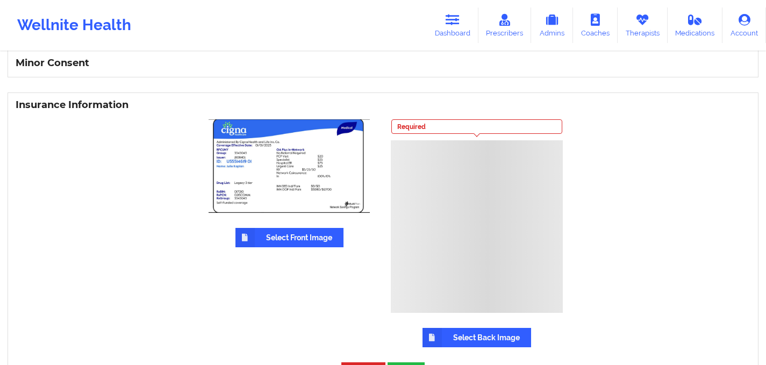
click at [459, 346] on label "Select Back Image" at bounding box center [477, 337] width 109 height 19
click at [0, 0] on input "Select Back Image" at bounding box center [0, 0] width 0 height 0
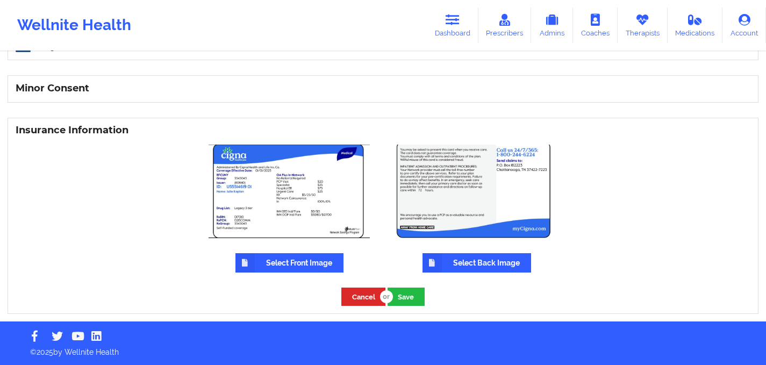
scroll to position [676, 0]
click at [408, 293] on button "Save" at bounding box center [406, 297] width 37 height 18
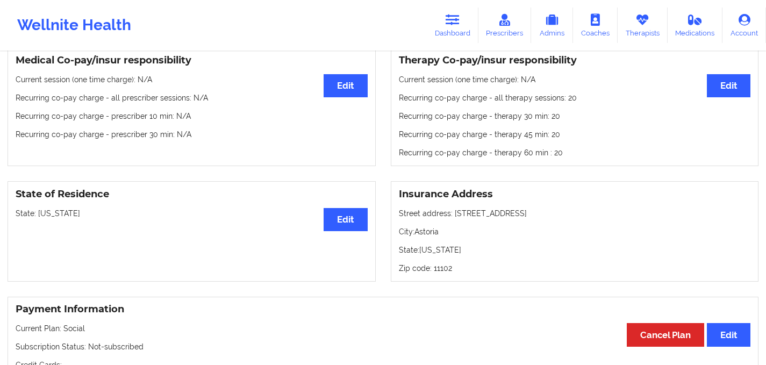
scroll to position [16, 0]
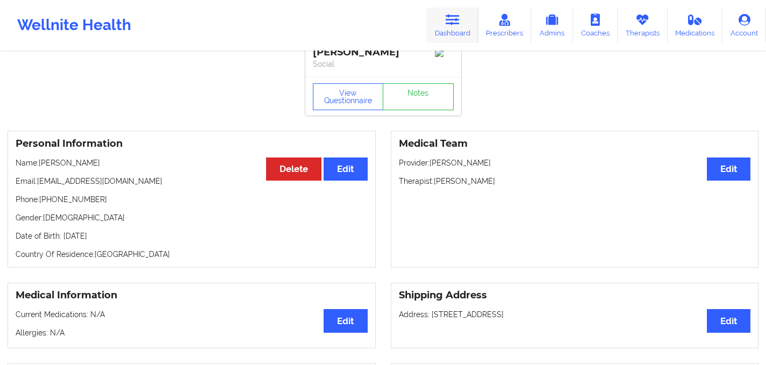
click at [460, 23] on icon at bounding box center [453, 20] width 14 height 12
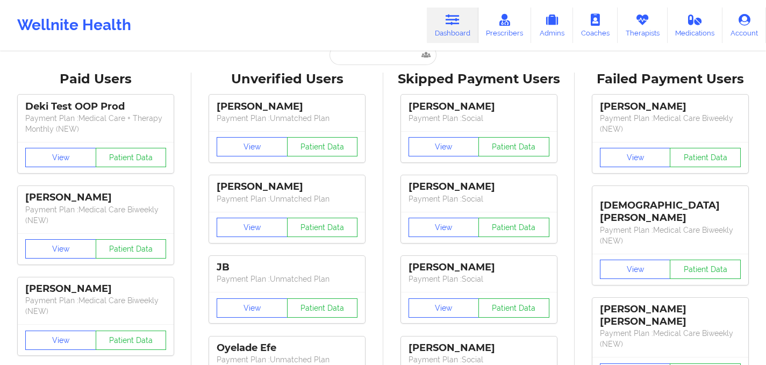
click at [365, 49] on div "Wellnite Health Dashboard Prescribers Admins Coaches Therapists Medications Acc…" at bounding box center [383, 25] width 766 height 51
click at [361, 55] on input "text" at bounding box center [383, 55] width 106 height 20
paste input "nick-muzzey@comcast.net"
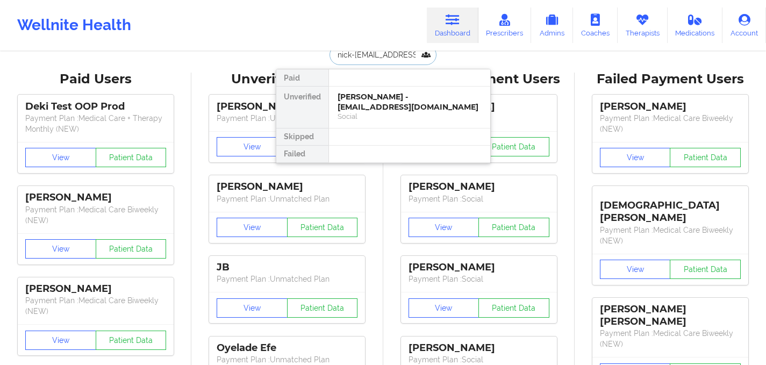
scroll to position [0, 13]
type input "nick-muzzey@comcast.net"
click at [398, 112] on div "Social" at bounding box center [410, 116] width 144 height 9
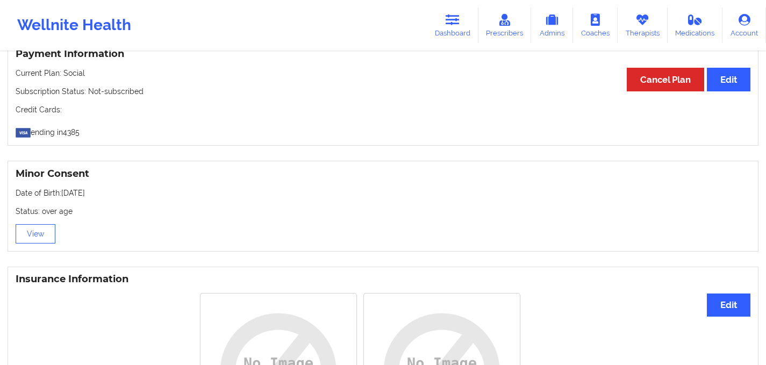
scroll to position [761, 0]
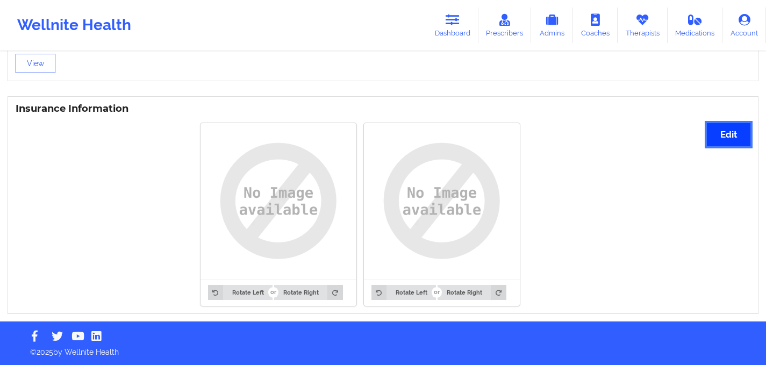
click at [725, 131] on button "Edit" at bounding box center [729, 134] width 44 height 23
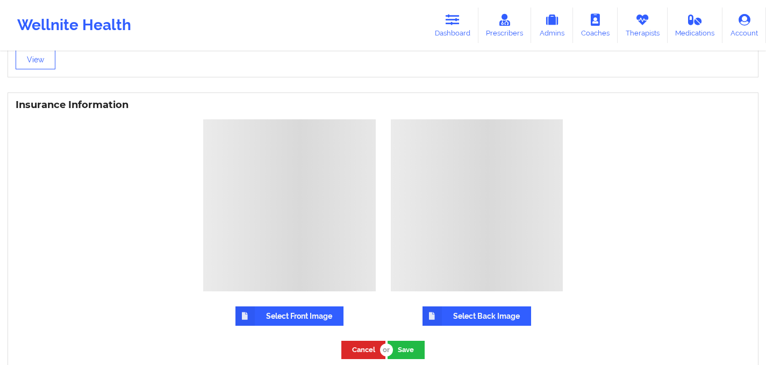
click at [318, 312] on label "Select Front Image" at bounding box center [290, 315] width 108 height 19
click at [0, 0] on input "Select Front Image" at bounding box center [0, 0] width 0 height 0
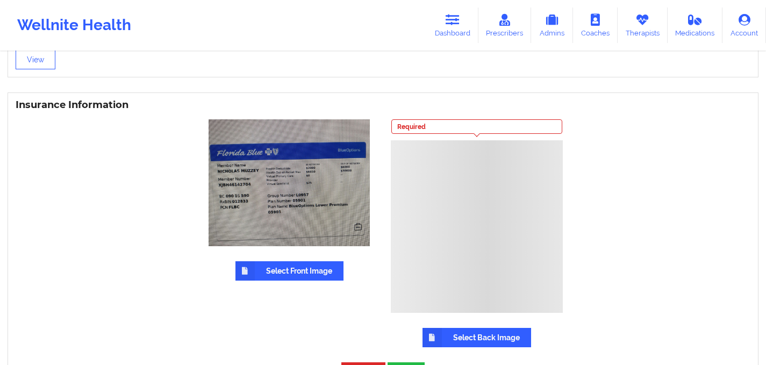
click at [451, 346] on label "Select Back Image" at bounding box center [477, 337] width 109 height 19
click at [0, 0] on input "Select Back Image" at bounding box center [0, 0] width 0 height 0
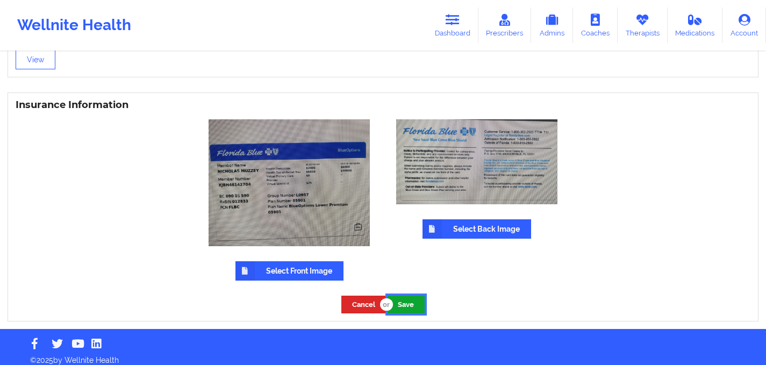
click at [404, 309] on button "Save" at bounding box center [406, 305] width 37 height 18
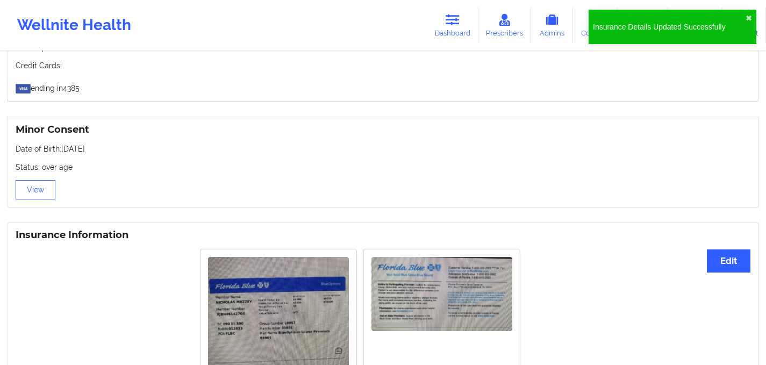
scroll to position [731, 0]
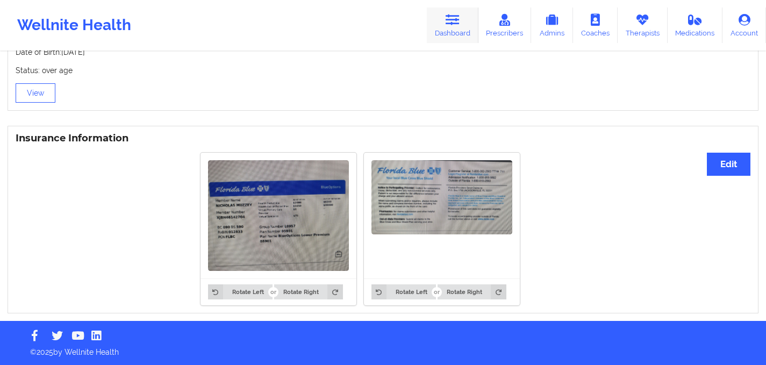
click at [458, 22] on icon at bounding box center [453, 20] width 14 height 12
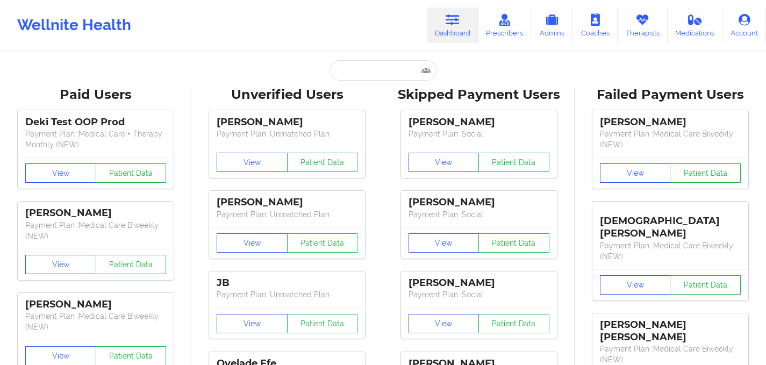
click at [353, 74] on input "text" at bounding box center [383, 70] width 106 height 20
paste input "sashasolivanr@yahoo.com"
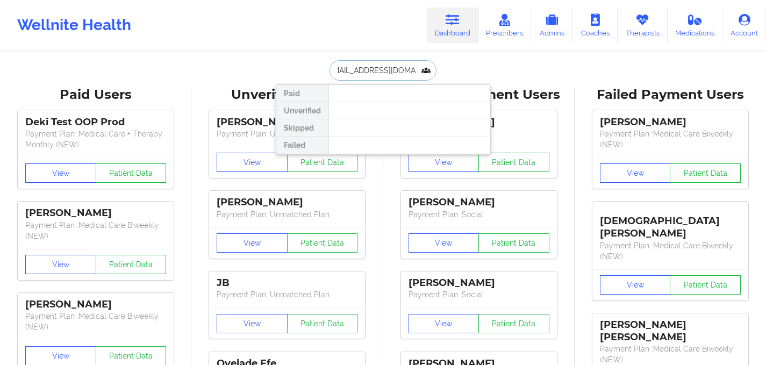
click at [389, 70] on input "sashasolivanr@yahoo.com" at bounding box center [383, 70] width 106 height 20
click at [335, 70] on input "sashasolivanr@yahoo.com" at bounding box center [383, 70] width 106 height 20
click at [339, 70] on input "sashasolivanr@yahoo.com" at bounding box center [383, 70] width 106 height 20
click at [415, 70] on input "sashasolivanr@yahoo.com" at bounding box center [383, 70] width 106 height 20
drag, startPoint x: 381, startPoint y: 69, endPoint x: 499, endPoint y: 65, distance: 118.4
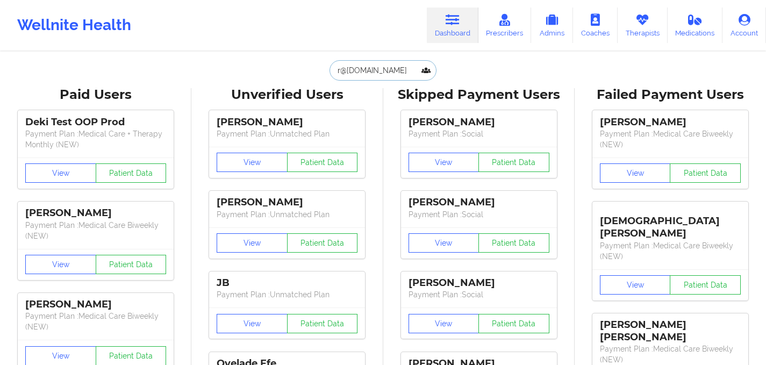
scroll to position [0, 0]
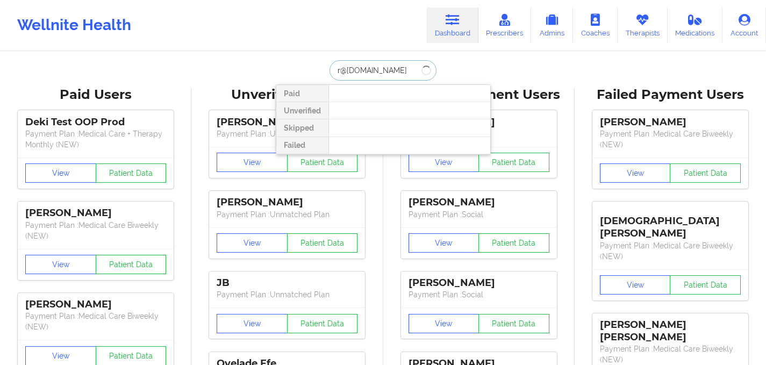
drag, startPoint x: 398, startPoint y: 72, endPoint x: 249, endPoint y: 72, distance: 149.5
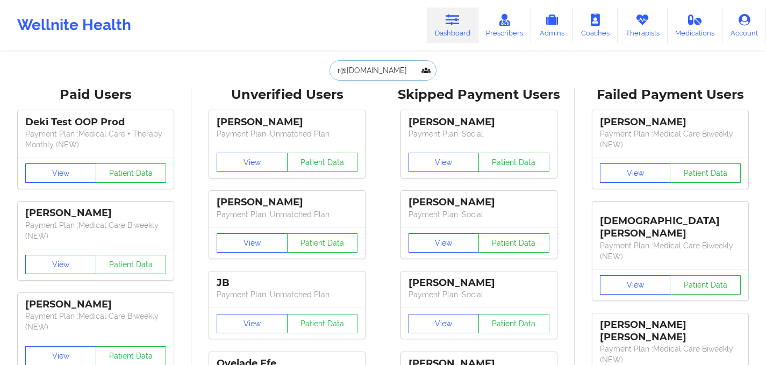
paste input "Sasha Solivan"
type input "Sasha Solivan"
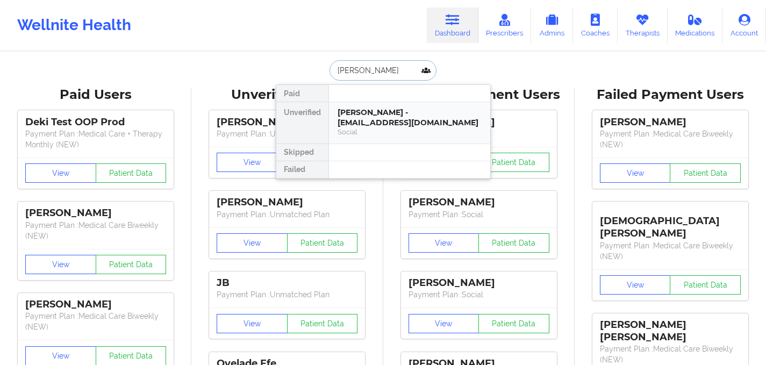
click at [377, 122] on div "Sasha Solivan Robles - ssolivanr@gmail.com" at bounding box center [410, 118] width 144 height 20
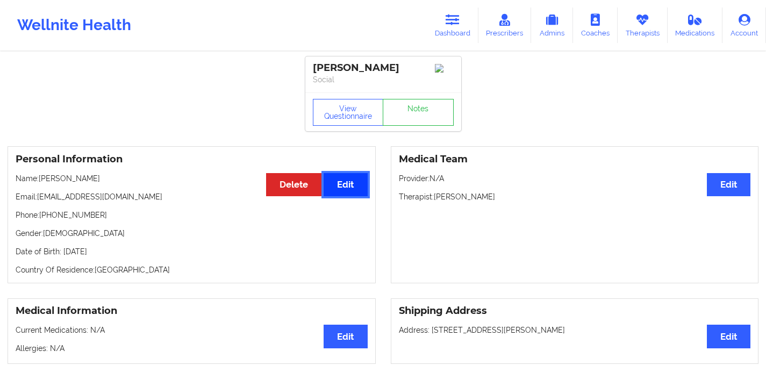
click at [356, 191] on button "Edit" at bounding box center [346, 184] width 44 height 23
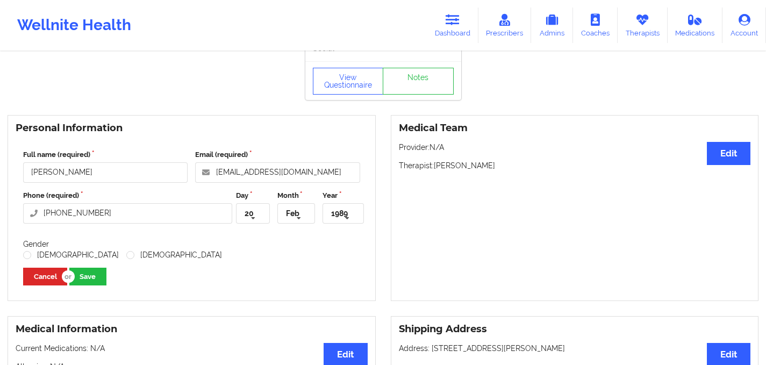
scroll to position [35, 0]
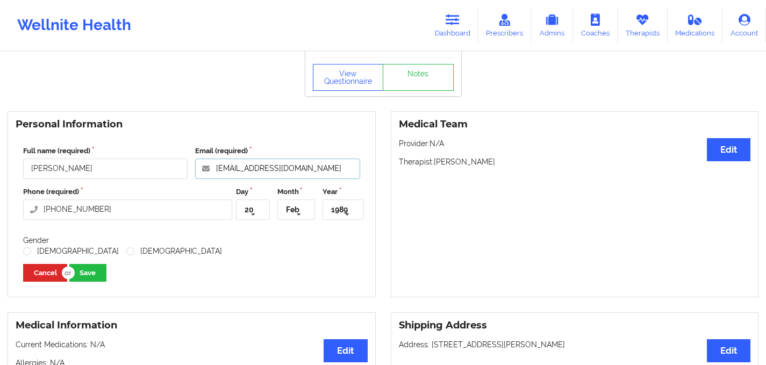
click at [311, 170] on input "ssolivanr@gmail.com" at bounding box center [277, 169] width 165 height 20
click at [259, 275] on div "Full name (required) Sasha Solivan Robles Email (required) ssolivanr@gmail.com …" at bounding box center [192, 213] width 352 height 151
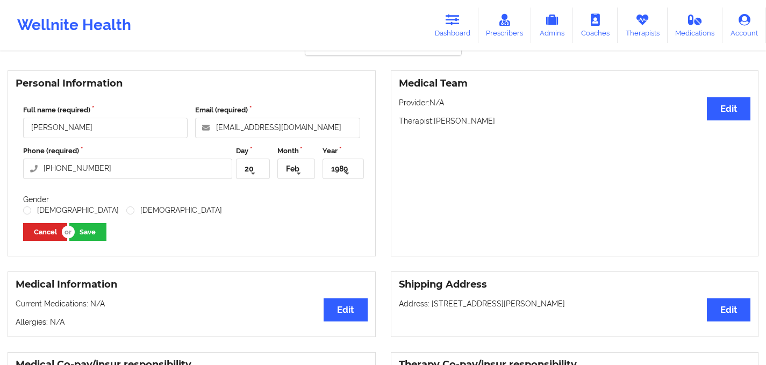
scroll to position [75, 0]
click at [38, 234] on button "Cancel" at bounding box center [45, 233] width 44 height 18
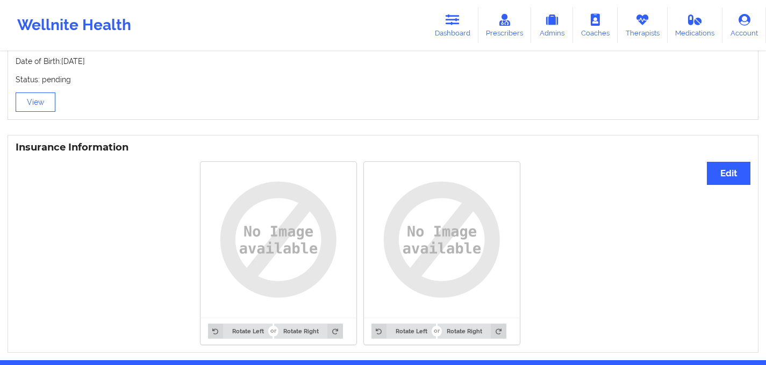
scroll to position [761, 0]
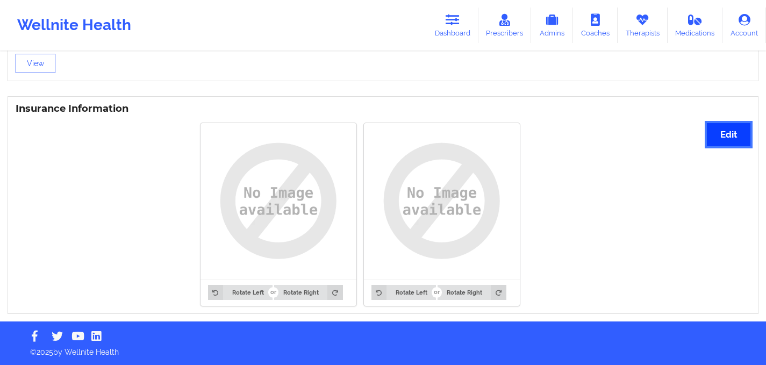
click at [718, 137] on button "Edit" at bounding box center [729, 134] width 44 height 23
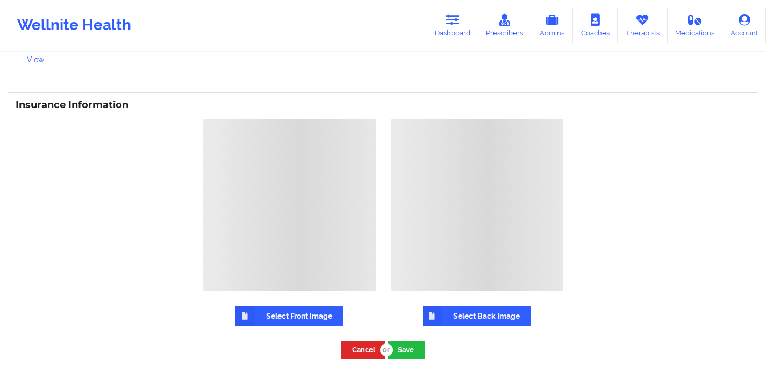
click at [297, 318] on label "Select Front Image" at bounding box center [290, 315] width 108 height 19
click at [0, 0] on input "Select Front Image" at bounding box center [0, 0] width 0 height 0
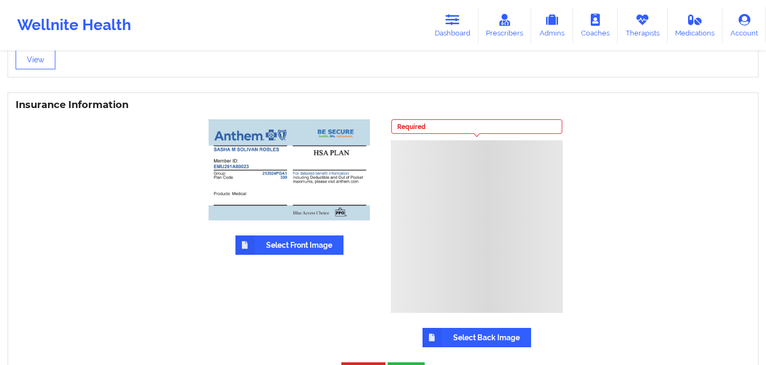
click at [460, 341] on label "Select Back Image" at bounding box center [477, 337] width 109 height 19
click at [0, 0] on input "Select Back Image" at bounding box center [0, 0] width 0 height 0
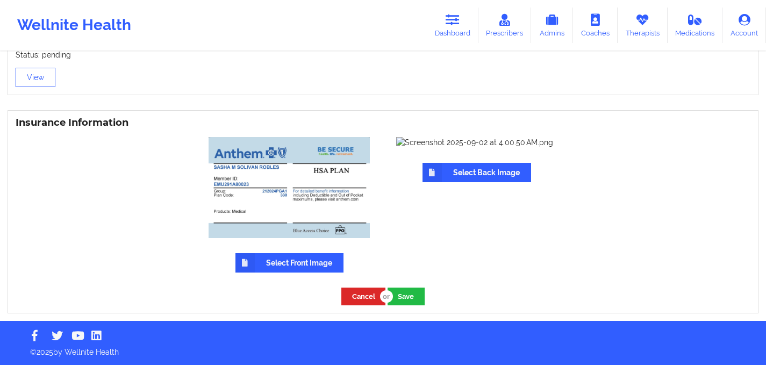
scroll to position [746, 0]
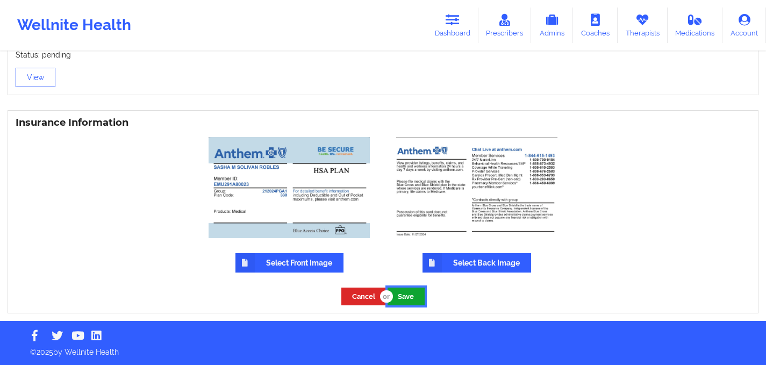
click at [406, 298] on button "Save" at bounding box center [406, 297] width 37 height 18
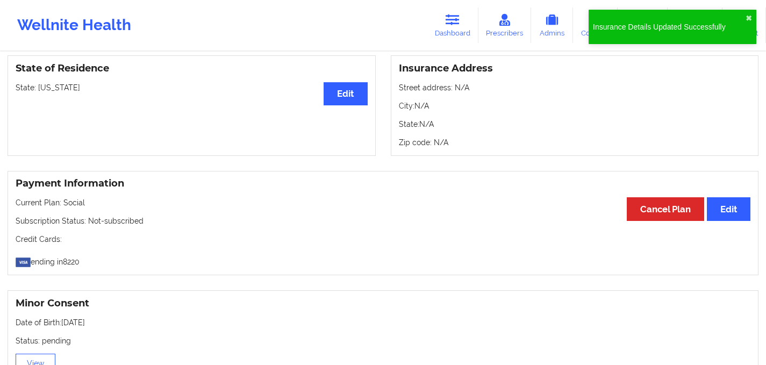
scroll to position [383, 0]
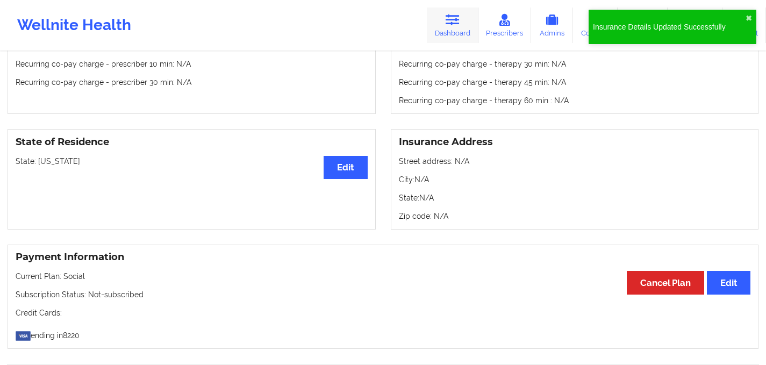
click at [452, 31] on link "Dashboard" at bounding box center [453, 25] width 52 height 35
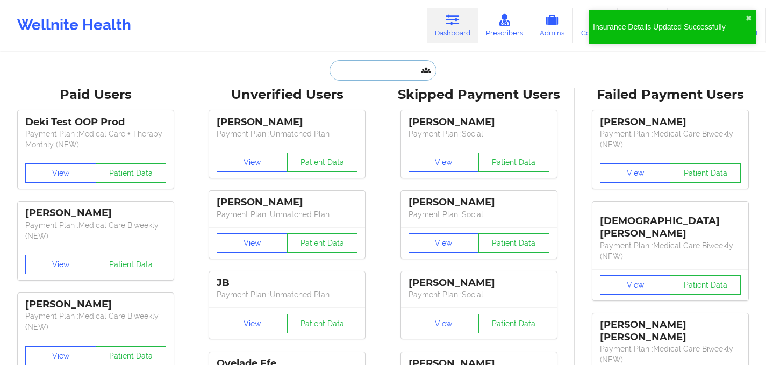
click at [375, 77] on input "text" at bounding box center [383, 70] width 106 height 20
paste input "tbrill74@aol.com"
type input "tbrill74@aol.com"
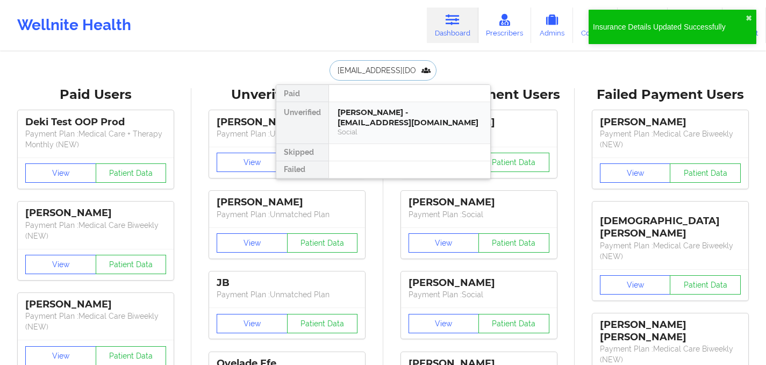
click at [410, 127] on div "Social" at bounding box center [410, 131] width 144 height 9
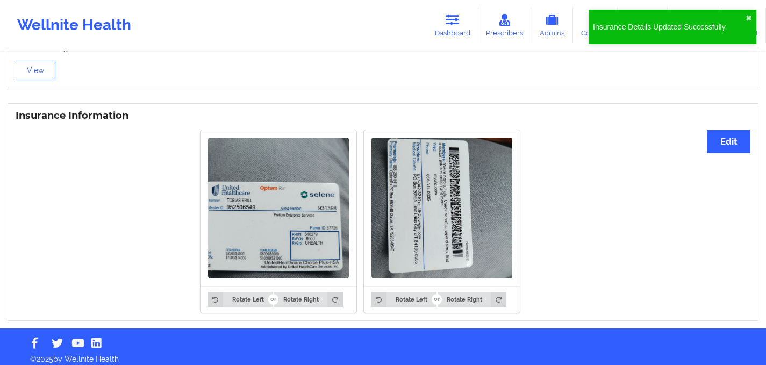
scroll to position [753, 0]
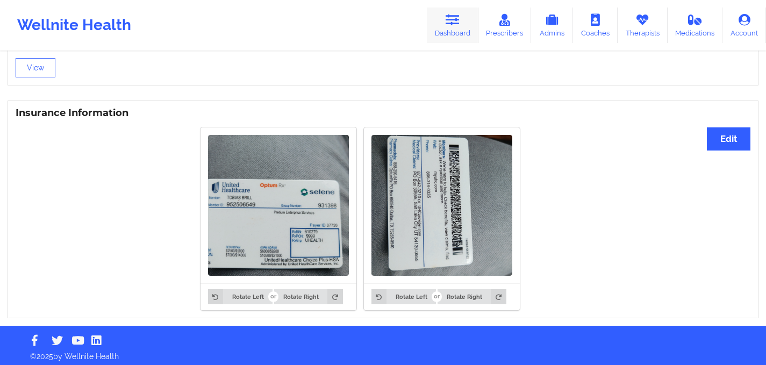
click at [437, 28] on link "Dashboard" at bounding box center [453, 25] width 52 height 35
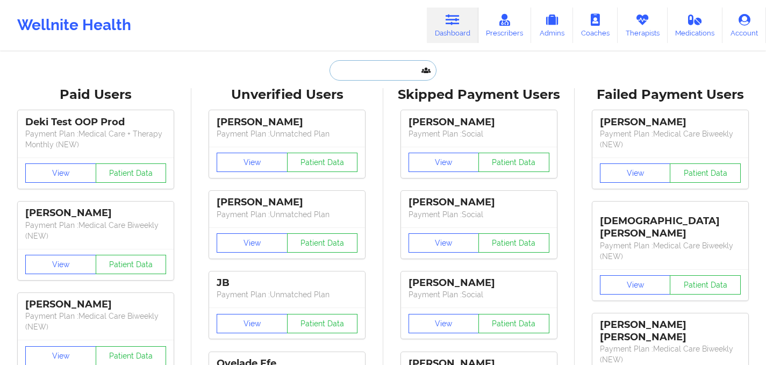
click at [344, 71] on input "text" at bounding box center [383, 70] width 106 height 20
paste input "gcgladden@gmail.com"
type input "gcgladden@gmail.com"
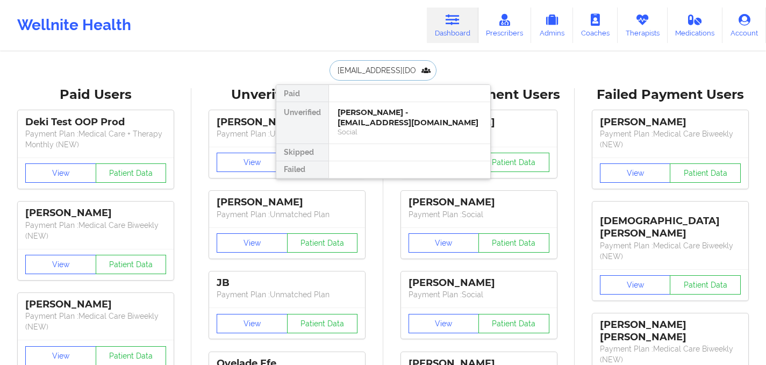
scroll to position [0, 1]
click at [386, 130] on div "Social" at bounding box center [410, 131] width 144 height 9
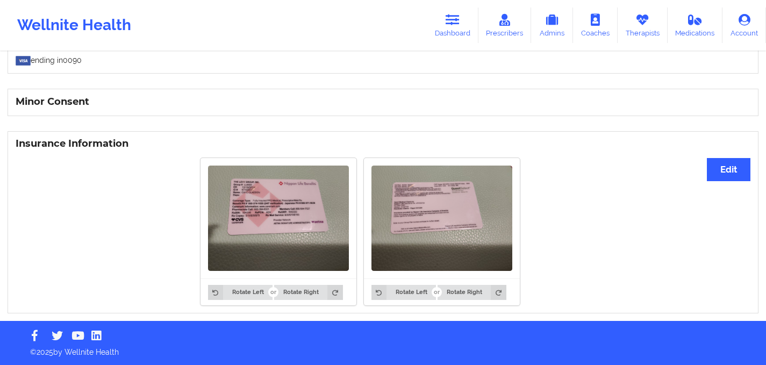
scroll to position [662, 0]
click at [737, 169] on button "Edit" at bounding box center [729, 169] width 44 height 23
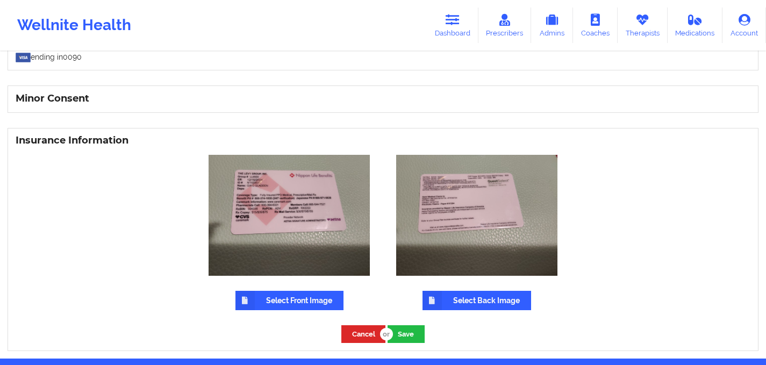
click at [266, 300] on label "Select Front Image" at bounding box center [290, 300] width 108 height 19
click at [0, 0] on input "Select Front Image" at bounding box center [0, 0] width 0 height 0
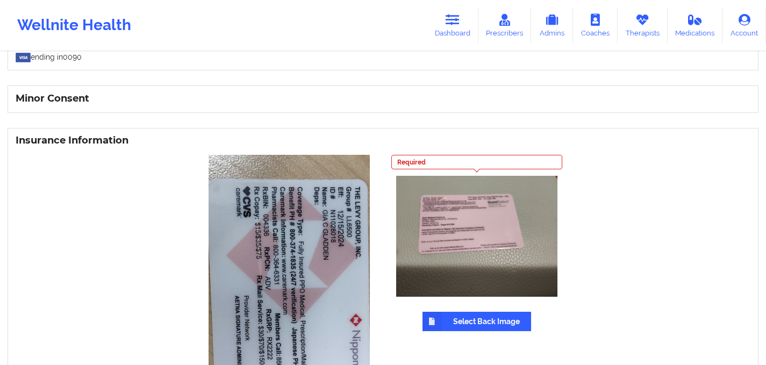
click at [461, 326] on label "Select Back Image" at bounding box center [477, 321] width 109 height 19
click at [0, 0] on input "Select Back Image" at bounding box center [0, 0] width 0 height 0
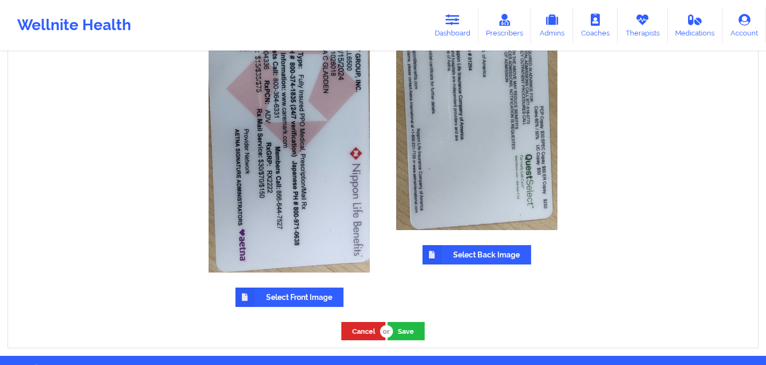
scroll to position [867, 0]
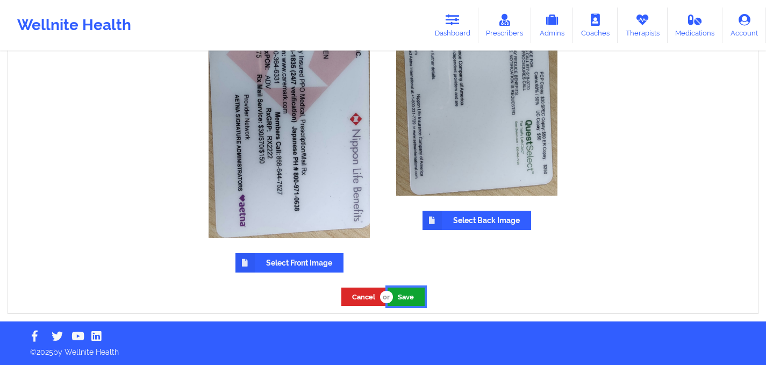
click at [406, 292] on button "Save" at bounding box center [406, 297] width 37 height 18
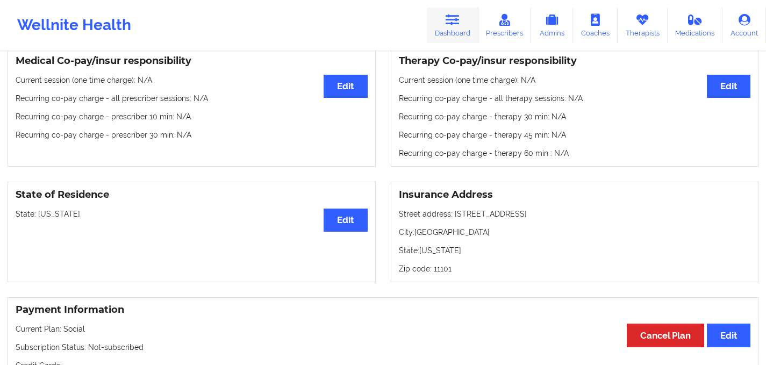
scroll to position [139, 0]
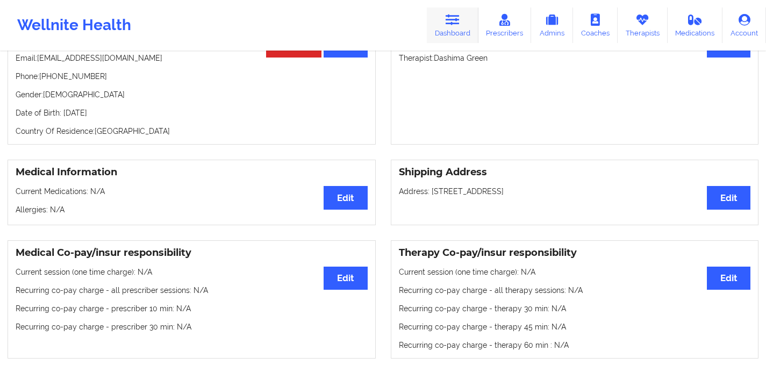
click at [460, 24] on icon at bounding box center [453, 20] width 14 height 12
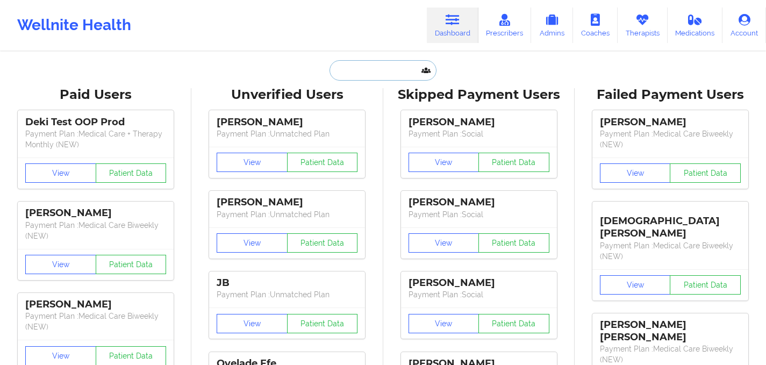
click at [388, 72] on input "text" at bounding box center [383, 70] width 106 height 20
paste input "n.franco590@gmail.com"
type input "n.franco590@gmail.com"
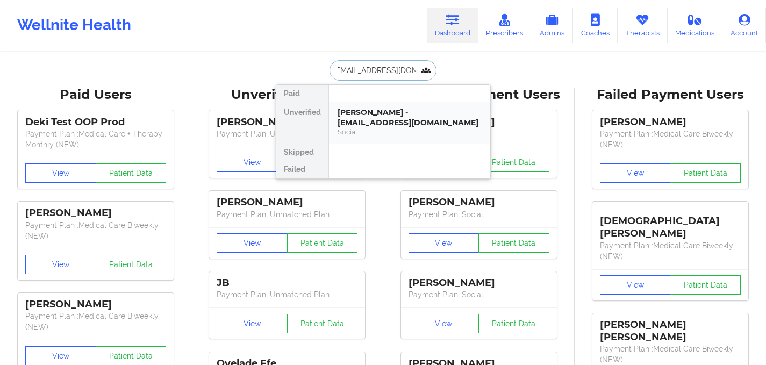
click at [408, 117] on div "Nia Franco - n.franco590@gmail.com" at bounding box center [410, 118] width 144 height 20
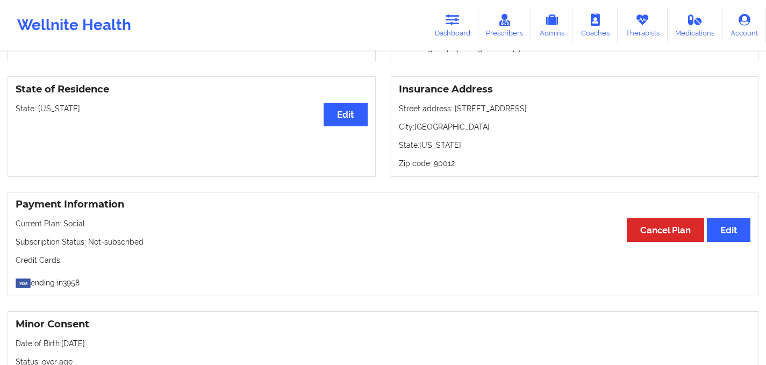
scroll to position [808, 0]
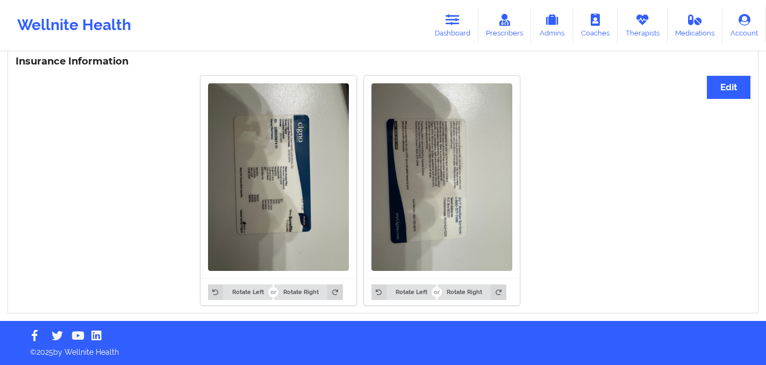
click at [420, 12] on div "Wellnite Health Dashboard Prescribers Admins Coaches Therapists Medications Acc…" at bounding box center [383, 25] width 766 height 43
click at [463, 33] on link "Dashboard" at bounding box center [453, 25] width 52 height 35
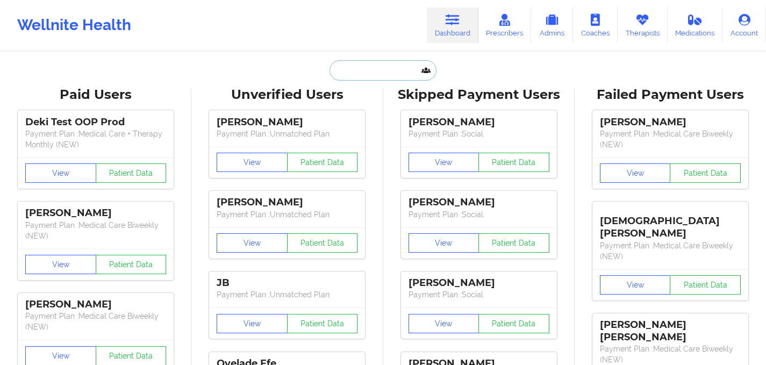
click at [381, 74] on input "text" at bounding box center [383, 70] width 106 height 20
paste input "annasanders1996@gmail.com"
type input "annasanders1996@gmail.com"
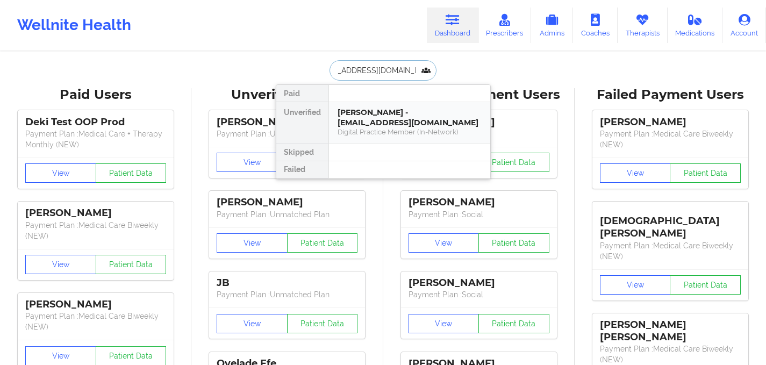
click at [374, 123] on div "Anna Sanders - annasanders1996@gmail.com" at bounding box center [410, 118] width 144 height 20
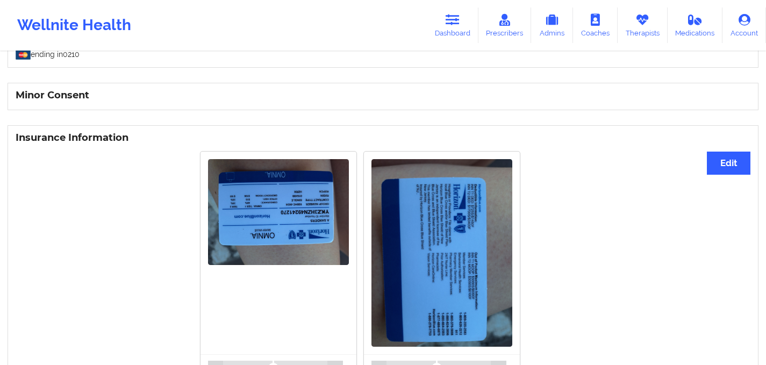
scroll to position [515, 0]
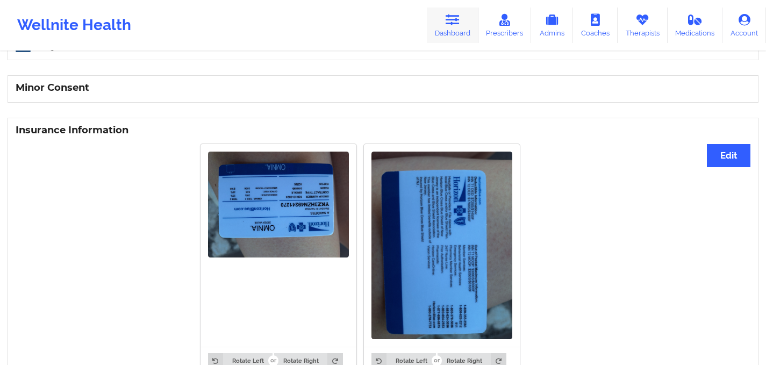
click at [453, 22] on icon at bounding box center [453, 20] width 14 height 12
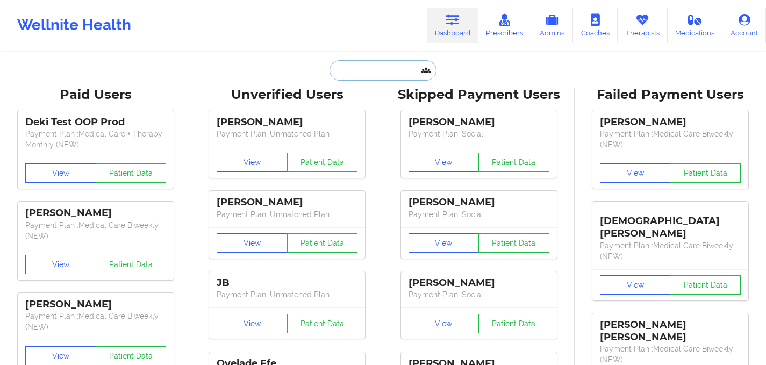
click at [376, 63] on input "text" at bounding box center [383, 70] width 106 height 20
paste input "therealisttgf@gmail.com"
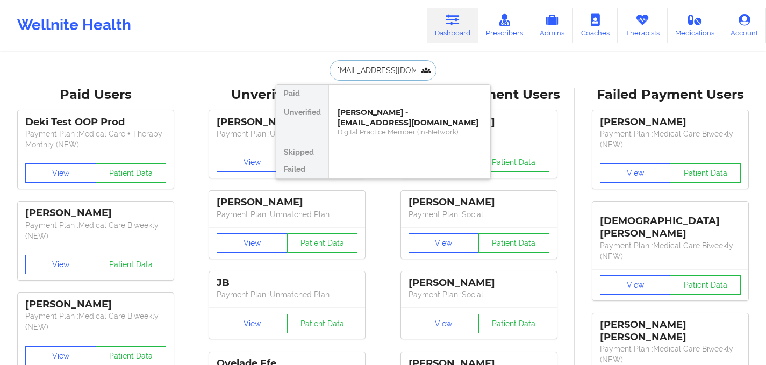
type input "therealisttgf@gmail.com"
click at [355, 113] on div "Bria Harcum - therealisttgf@gmail.com" at bounding box center [410, 118] width 144 height 20
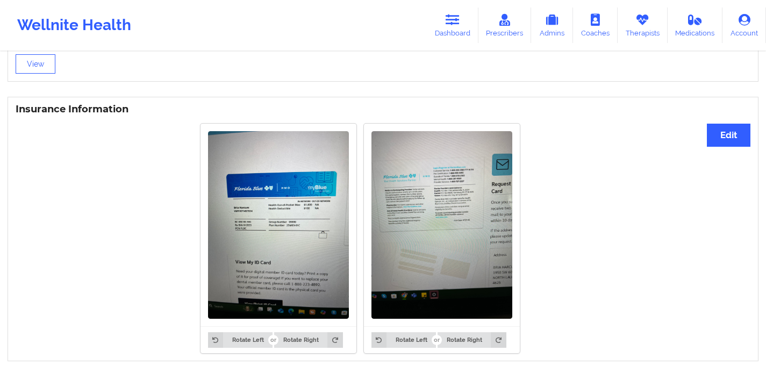
scroll to position [774, 0]
